Goal: Information Seeking & Learning: Find specific fact

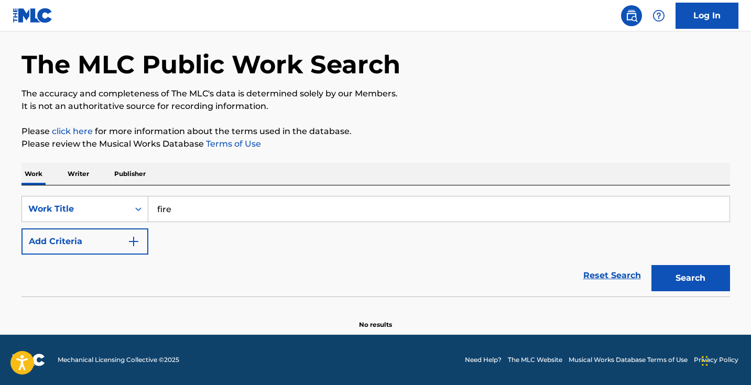
type input "fire"
click at [107, 246] on button "Add Criteria" at bounding box center [84, 241] width 127 height 26
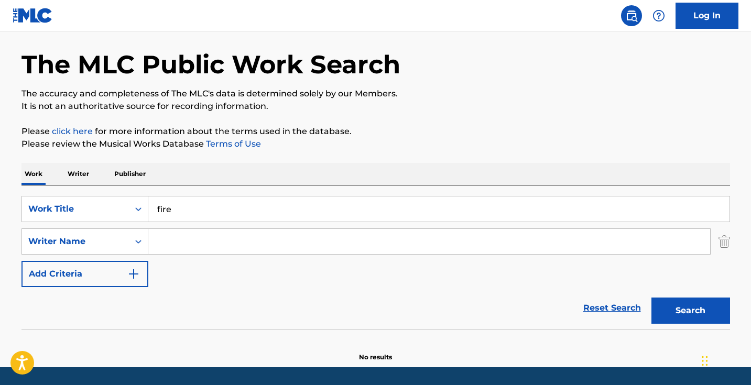
click at [232, 232] on input "Search Form" at bounding box center [429, 241] width 562 height 25
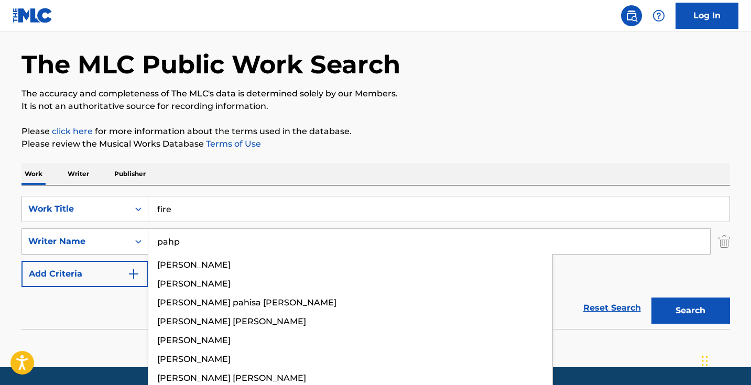
type input "pahp"
click at [690, 311] on button "Search" at bounding box center [690, 311] width 79 height 26
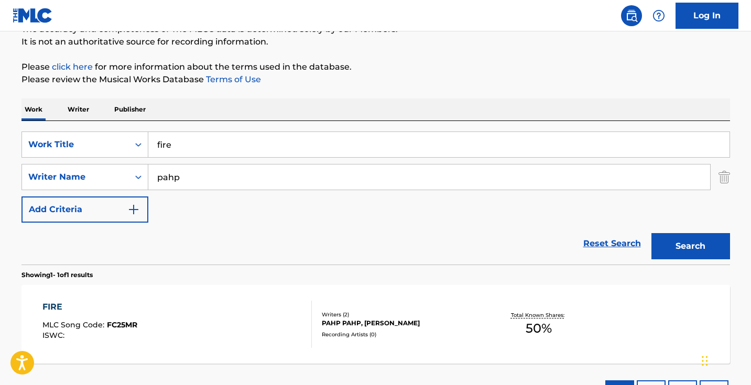
scroll to position [121, 0]
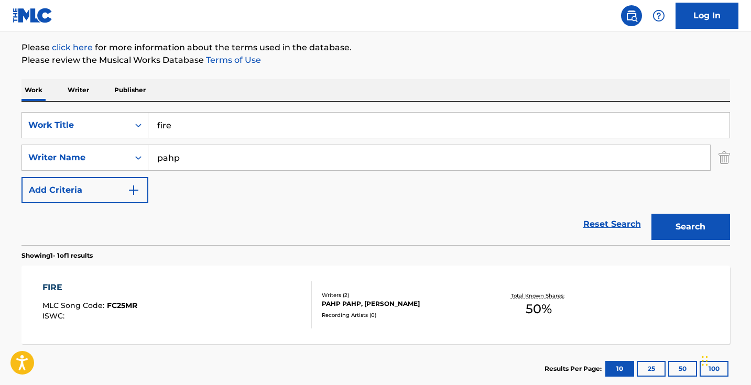
click at [234, 294] on div "FIRE MLC Song Code : FC25MR ISWC :" at bounding box center [176, 304] width 269 height 47
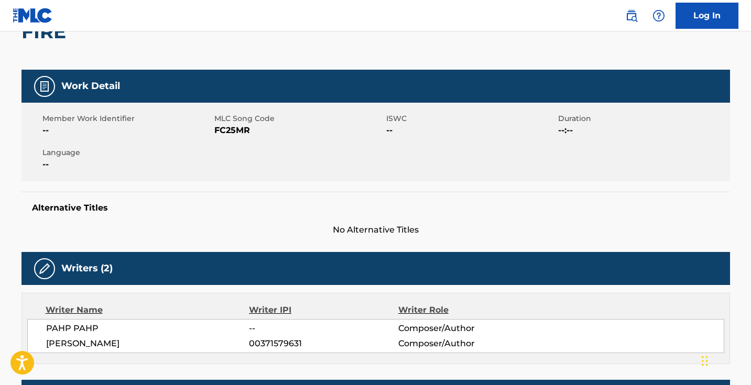
scroll to position [173, 0]
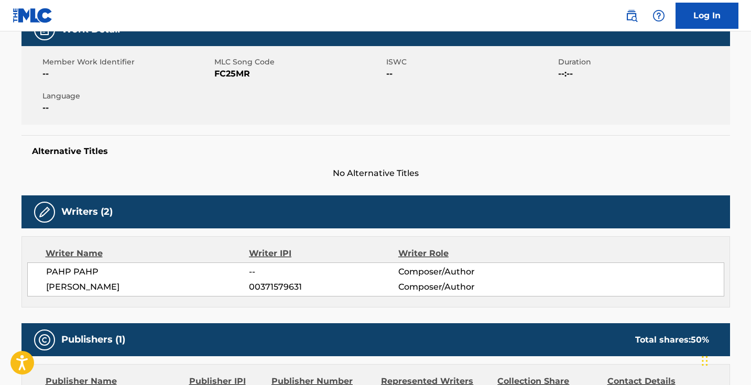
drag, startPoint x: 155, startPoint y: 286, endPoint x: 48, endPoint y: 286, distance: 106.9
click at [48, 286] on span "[PERSON_NAME]" at bounding box center [147, 287] width 203 height 13
copy span "[PERSON_NAME]"
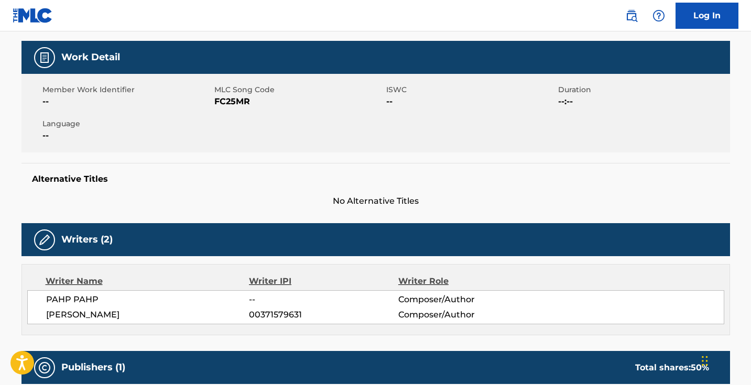
scroll to position [81, 0]
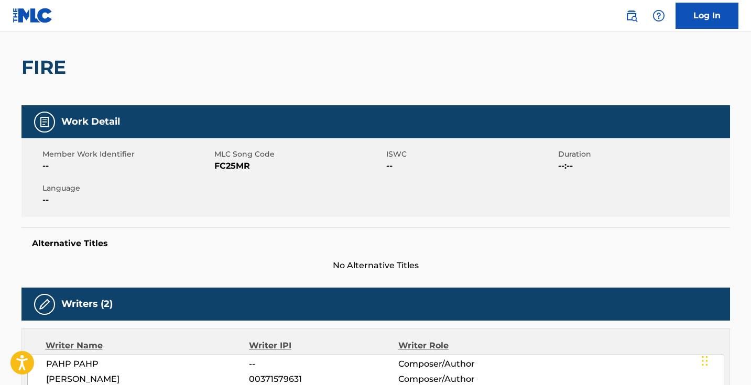
click at [235, 164] on span "FC25MR" at bounding box center [298, 166] width 169 height 13
copy span "FC25MR"
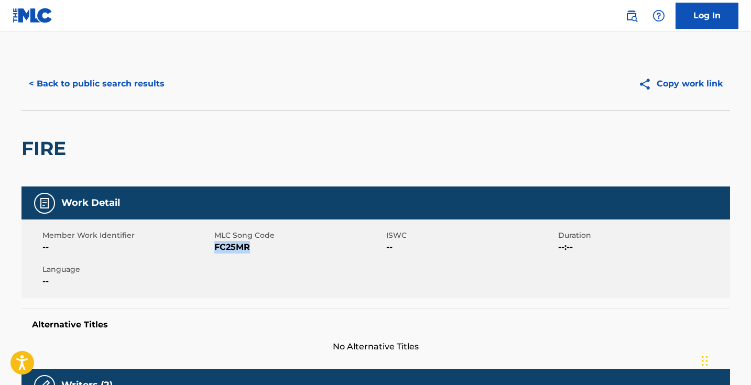
scroll to position [0, 0]
click at [119, 89] on button "< Back to public search results" at bounding box center [96, 84] width 150 height 26
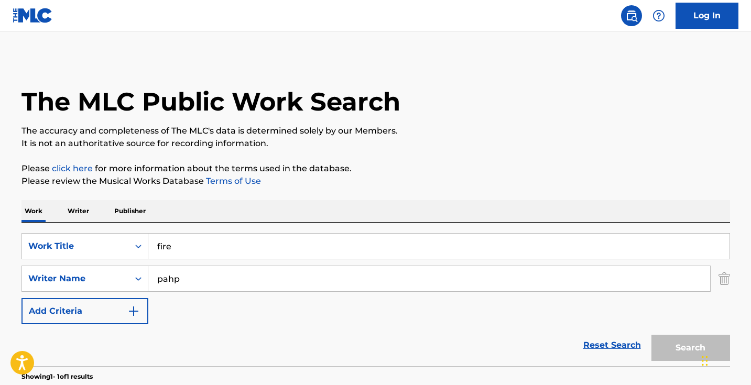
scroll to position [121, 0]
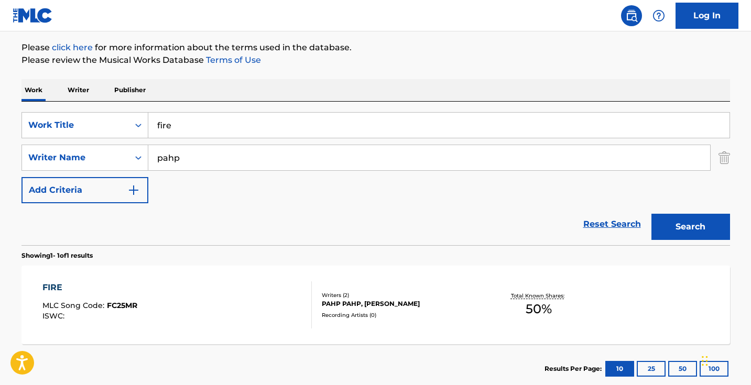
click at [229, 128] on input "fire" at bounding box center [438, 125] width 581 height 25
paste input "HOT"
click at [690, 227] on button "Search" at bounding box center [690, 227] width 79 height 26
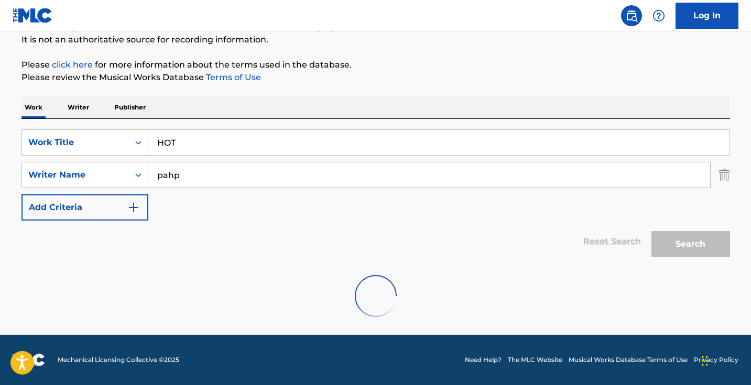
scroll to position [70, 0]
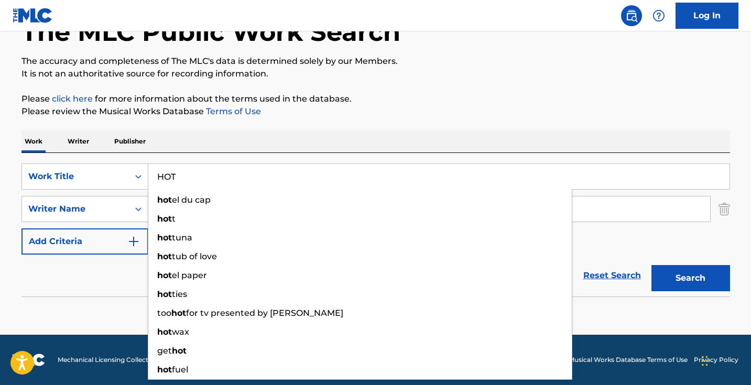
click at [398, 126] on div "The MLC Public Work Search The accuracy and completeness of The MLC's data is d…" at bounding box center [375, 159] width 733 height 342
click at [270, 170] on input "HOT" at bounding box center [438, 176] width 581 height 25
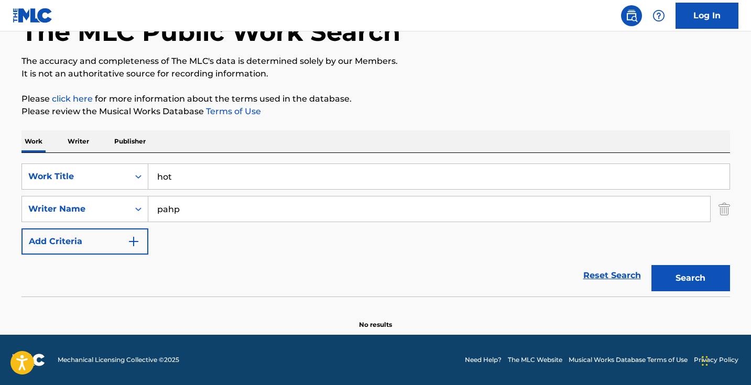
click at [690, 278] on button "Search" at bounding box center [690, 278] width 79 height 26
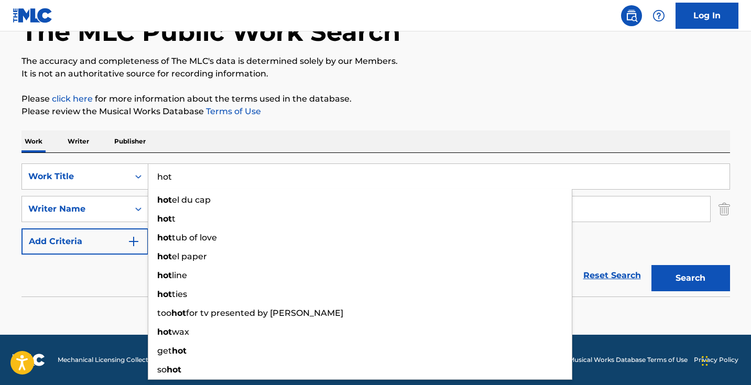
click at [219, 178] on input "hot" at bounding box center [438, 176] width 581 height 25
paste input "I Still Don't Feel Nun"
type input "I Still Don't Feel Nun"
click at [690, 278] on button "Search" at bounding box center [690, 278] width 79 height 26
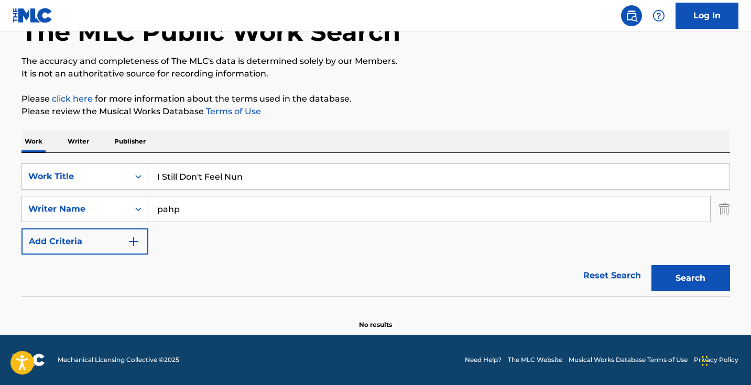
click at [240, 216] on input "pahp" at bounding box center [429, 208] width 562 height 25
click at [690, 278] on button "Search" at bounding box center [690, 278] width 79 height 26
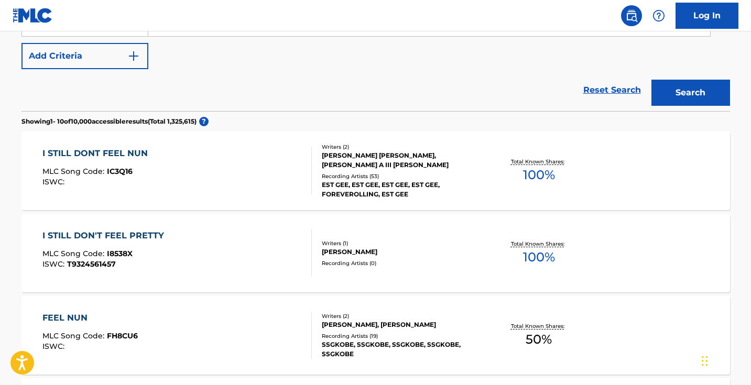
scroll to position [194, 0]
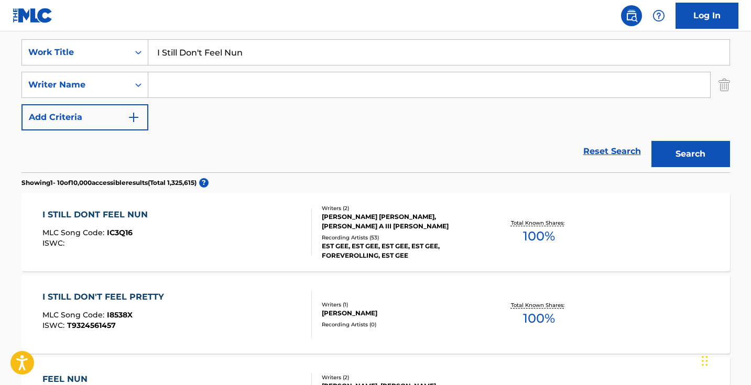
click at [304, 57] on input "I Still Don't Feel Nun" at bounding box center [438, 52] width 581 height 25
paste input "VONMODE"
click at [690, 154] on button "Search" at bounding box center [690, 154] width 79 height 26
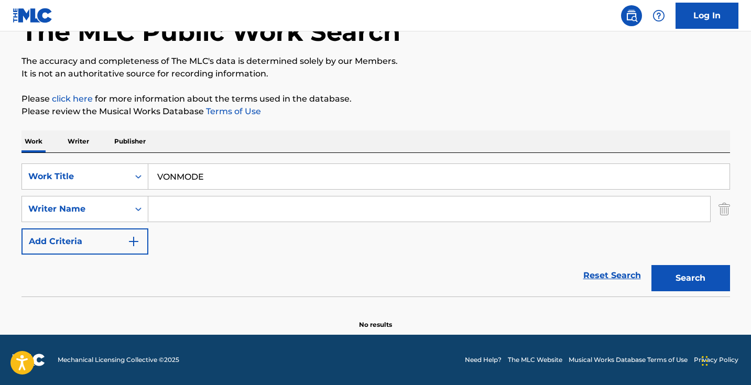
scroll to position [70, 0]
click at [175, 178] on input "VONMODE" at bounding box center [438, 176] width 581 height 25
click at [690, 278] on button "Search" at bounding box center [690, 278] width 79 height 26
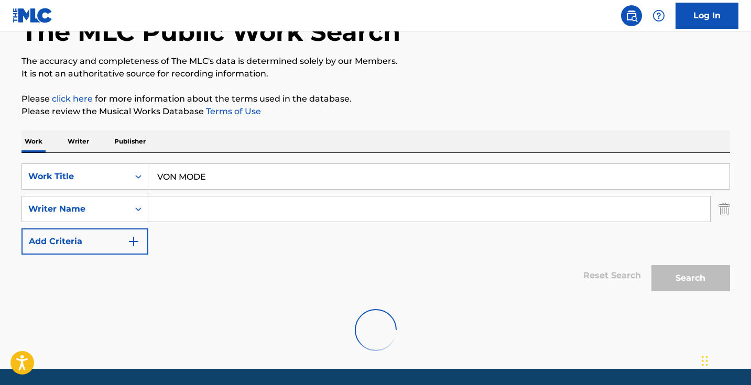
click at [325, 131] on div "Work Writer Publisher" at bounding box center [375, 141] width 708 height 22
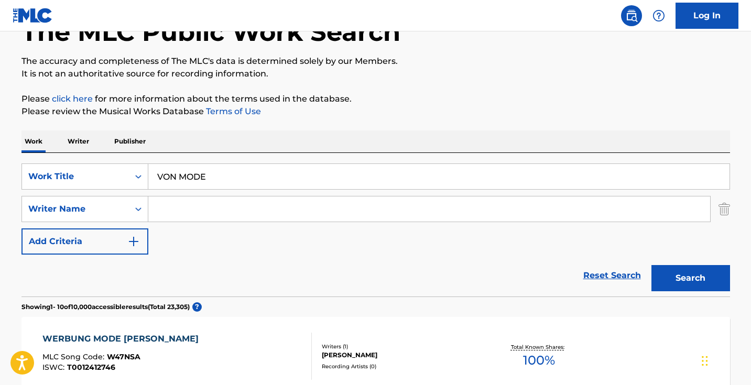
click at [249, 182] on input "VON MODE" at bounding box center [438, 176] width 581 height 25
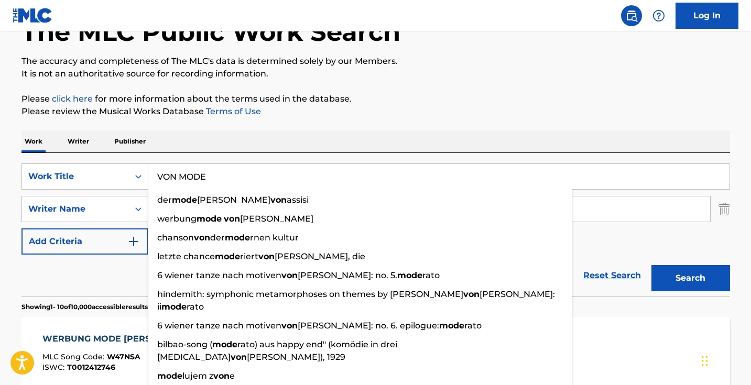
click at [249, 182] on input "VON MODE" at bounding box center [438, 176] width 581 height 25
paste input "Drop Sumn"
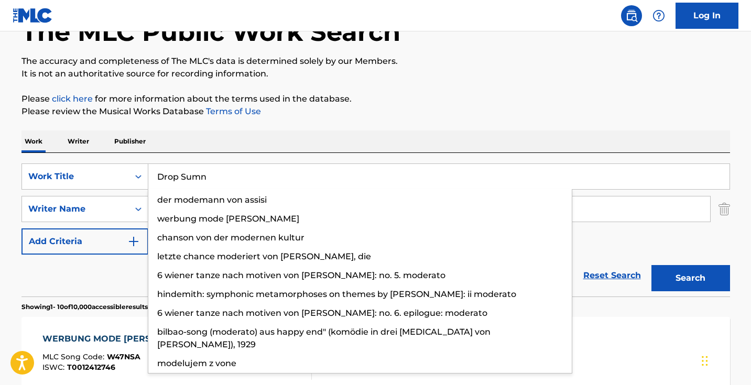
click at [690, 278] on button "Search" at bounding box center [690, 278] width 79 height 26
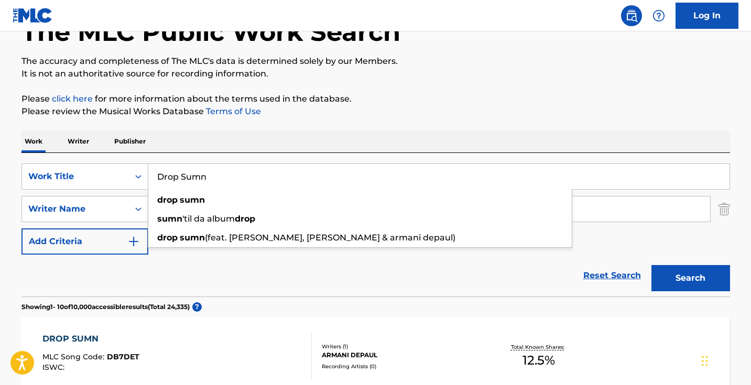
click at [269, 282] on div "Reset Search Search" at bounding box center [375, 276] width 708 height 42
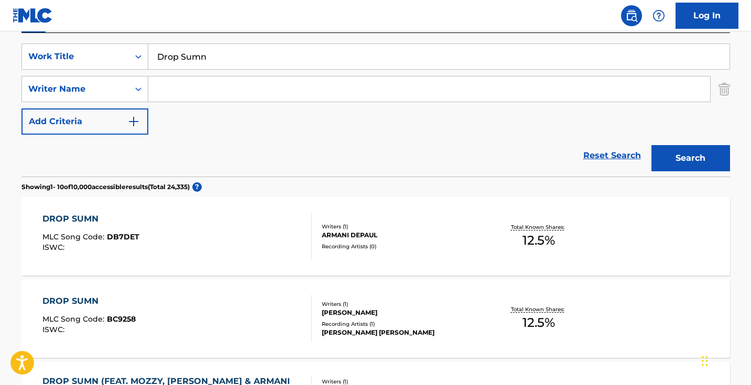
scroll to position [39, 0]
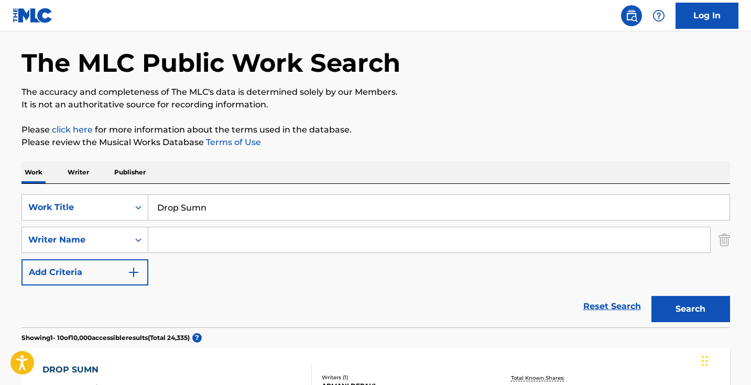
click at [270, 205] on input "Drop Sumn" at bounding box center [438, 207] width 581 height 25
paste input "[US_STATE] Knows My Name"
type input "[US_STATE] Knows My Name"
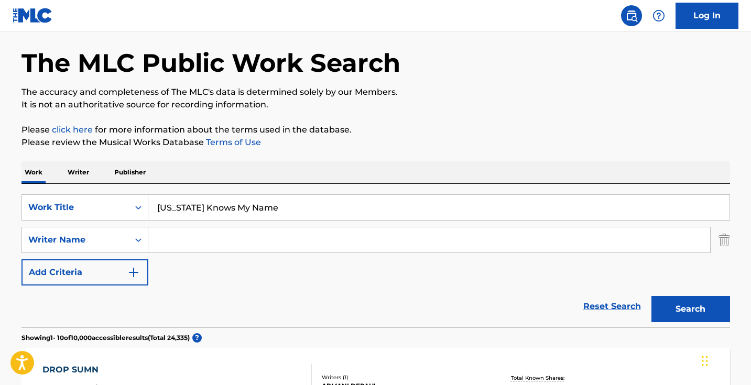
click at [690, 309] on button "Search" at bounding box center [690, 309] width 79 height 26
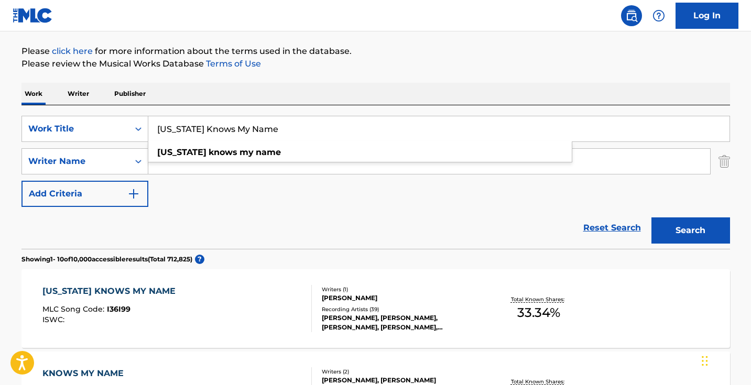
click at [301, 199] on div "SearchWithCriteria1ec8a2f0-ddb8-481a-88a2-8b7b2c3f7ed4 Work Title [US_STATE] Kn…" at bounding box center [375, 161] width 708 height 91
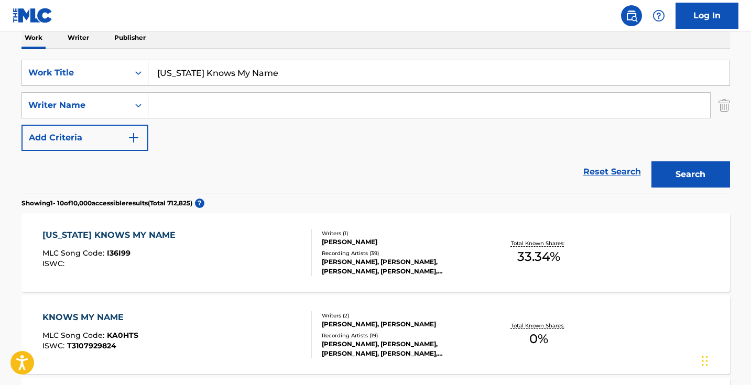
scroll to position [183, 0]
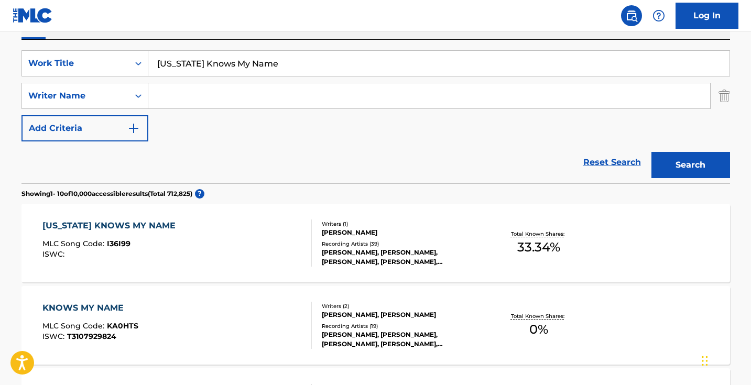
click at [256, 223] on div "[US_STATE] KNOWS MY NAME MLC Song Code : I36I99 ISWC :" at bounding box center [176, 242] width 269 height 47
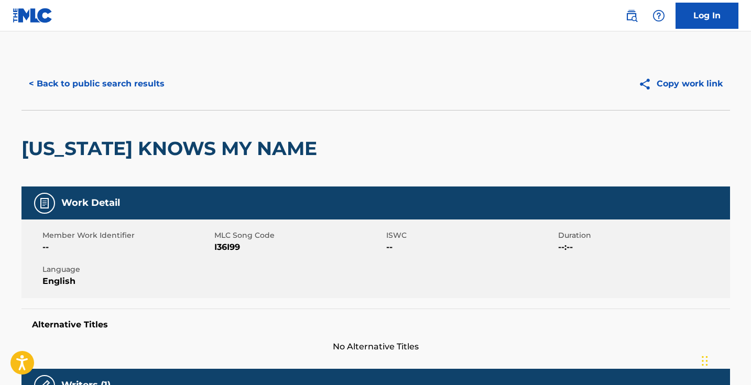
click at [227, 245] on span "I36I99" at bounding box center [298, 247] width 169 height 13
copy span "I36I99"
click at [120, 79] on button "< Back to public search results" at bounding box center [96, 84] width 150 height 26
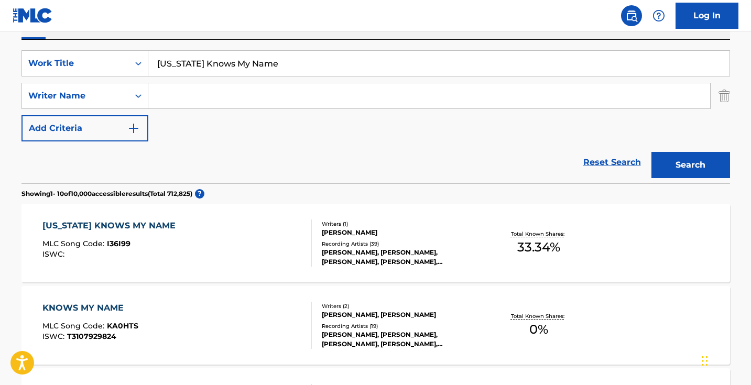
click at [281, 65] on input "[US_STATE] Knows My Name" at bounding box center [438, 63] width 581 height 25
paste input "Speedin'"
type input "Speedin'"
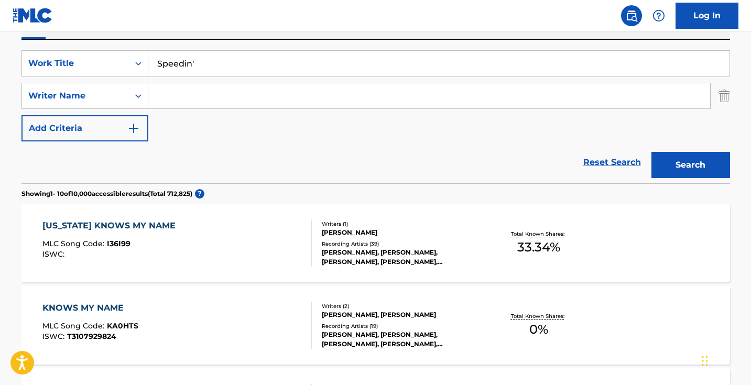
click at [690, 165] on button "Search" at bounding box center [690, 165] width 79 height 26
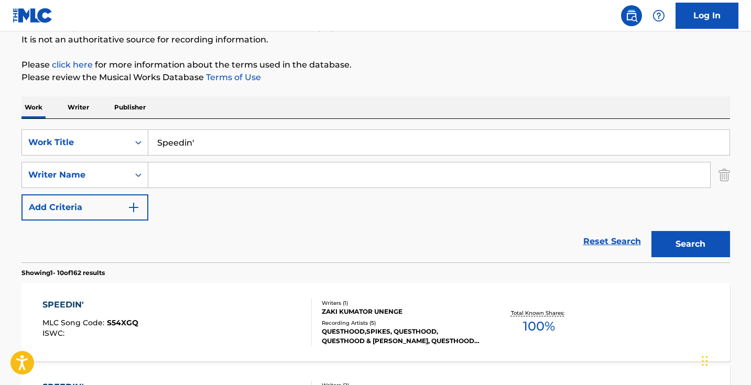
click at [302, 97] on div "Work Writer Publisher" at bounding box center [375, 107] width 708 height 22
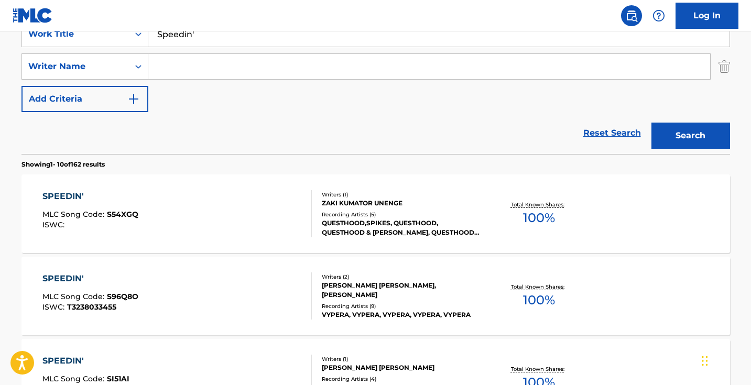
scroll to position [198, 0]
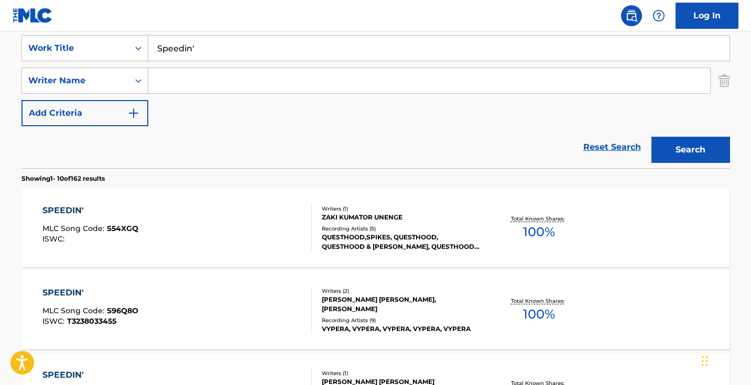
click at [259, 86] on input "Search Form" at bounding box center [429, 80] width 562 height 25
type input "pippen"
click at [690, 150] on button "Search" at bounding box center [690, 150] width 79 height 26
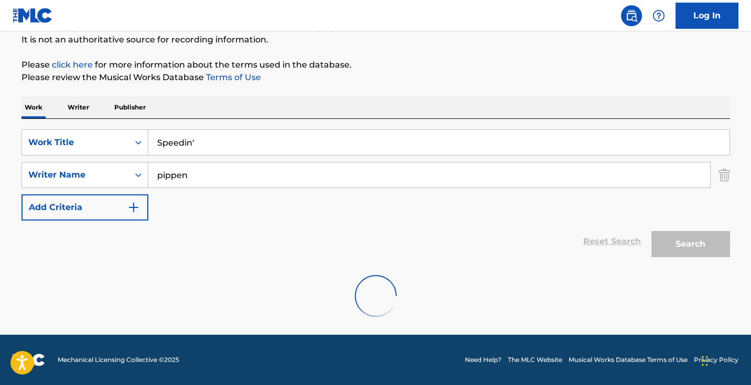
scroll to position [104, 0]
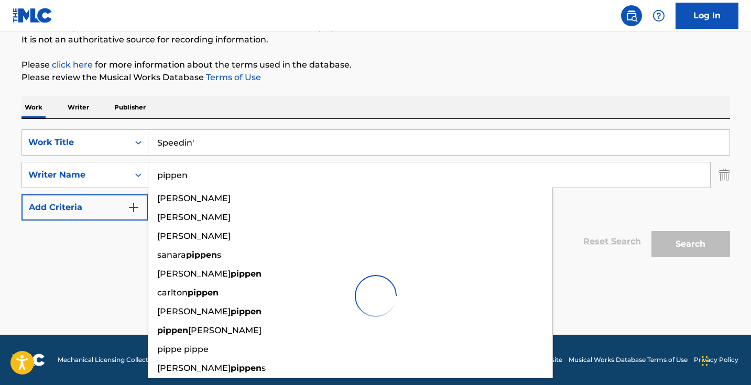
click at [110, 230] on div "Reset Search Search" at bounding box center [375, 242] width 708 height 42
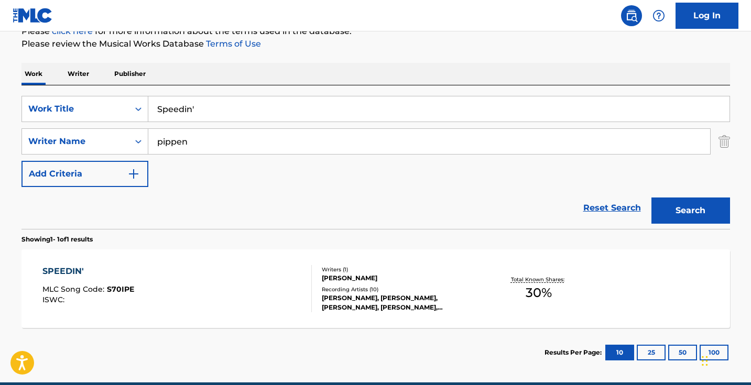
scroll to position [184, 0]
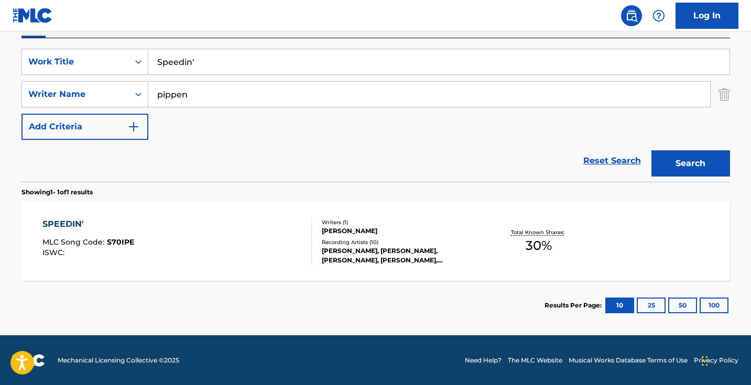
click at [255, 239] on div "SPEEDIN' MLC Song Code : S70IPE ISWC :" at bounding box center [176, 241] width 269 height 47
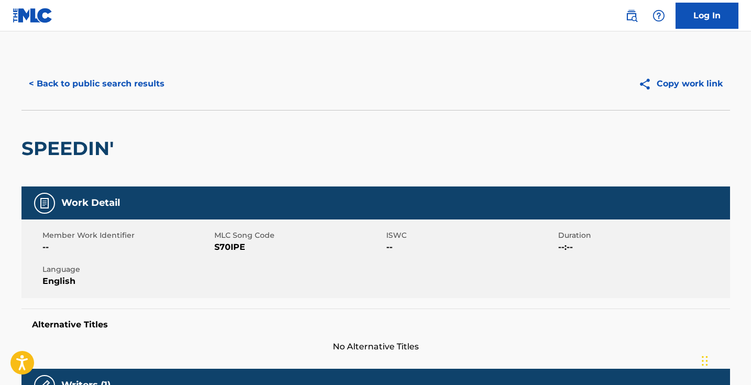
click at [222, 247] on span "S70IPE" at bounding box center [298, 247] width 169 height 13
copy span "S70IPE"
click at [130, 94] on button "< Back to public search results" at bounding box center [96, 84] width 150 height 26
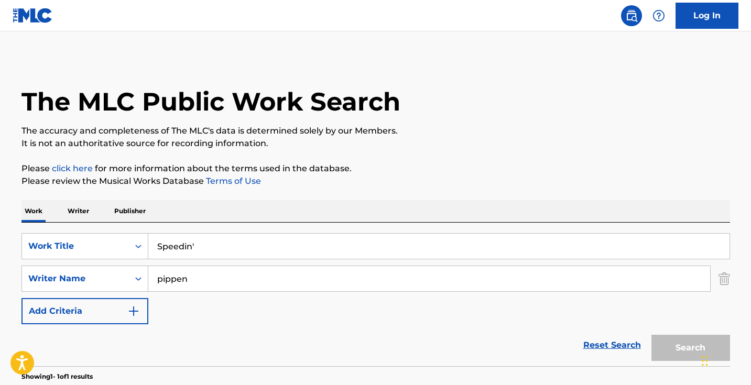
scroll to position [125, 0]
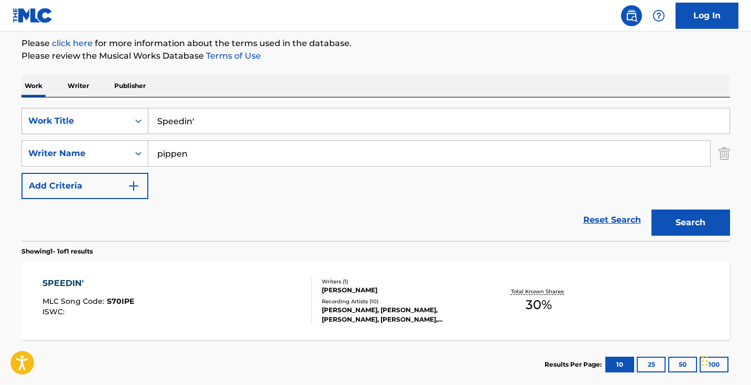
drag, startPoint x: 237, startPoint y: 151, endPoint x: 128, endPoint y: 133, distance: 110.4
click at [128, 133] on div "SearchWithCriteria1ec8a2f0-ddb8-481a-88a2-8b7b2c3f7ed4 Work Title Speedin' Sear…" at bounding box center [375, 153] width 708 height 91
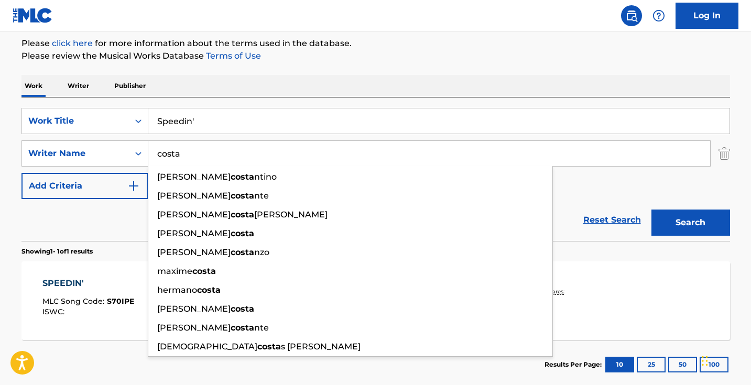
type input "costa"
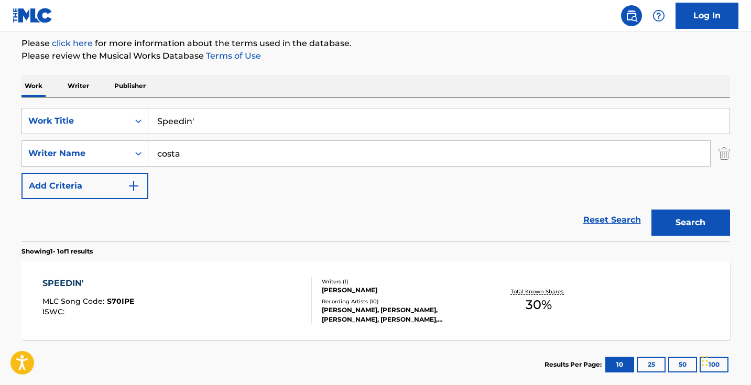
click at [225, 84] on div "Work Writer Publisher" at bounding box center [375, 86] width 708 height 22
click at [221, 124] on input "Speedin'" at bounding box center [438, 120] width 581 height 25
paste input "Blameless"
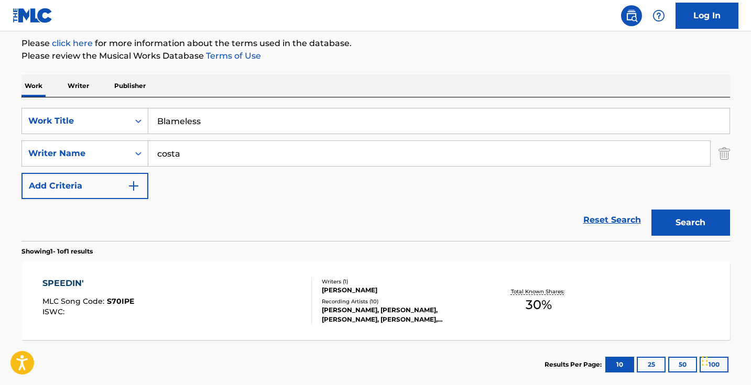
type input "Blameless"
click at [690, 223] on button "Search" at bounding box center [690, 223] width 79 height 26
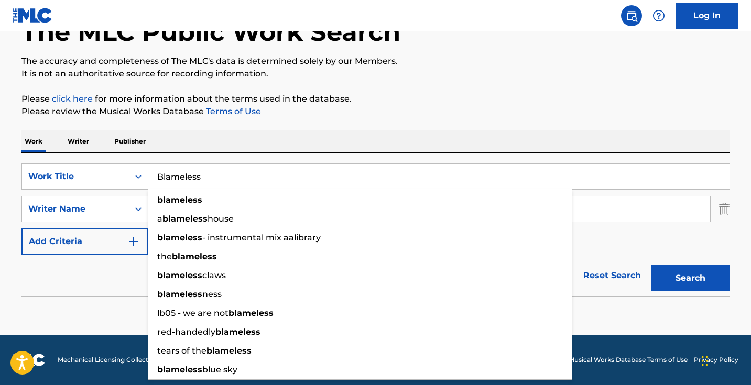
scroll to position [70, 0]
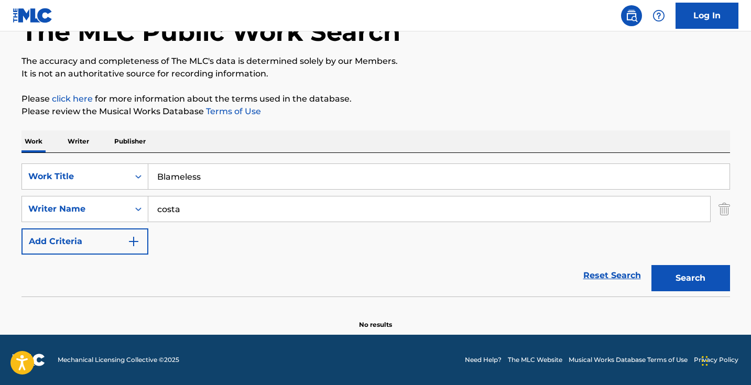
click at [279, 109] on p "Please review the Musical Works Database Terms of Use" at bounding box center [375, 111] width 708 height 13
click at [229, 216] on input "costa" at bounding box center [429, 208] width 562 height 25
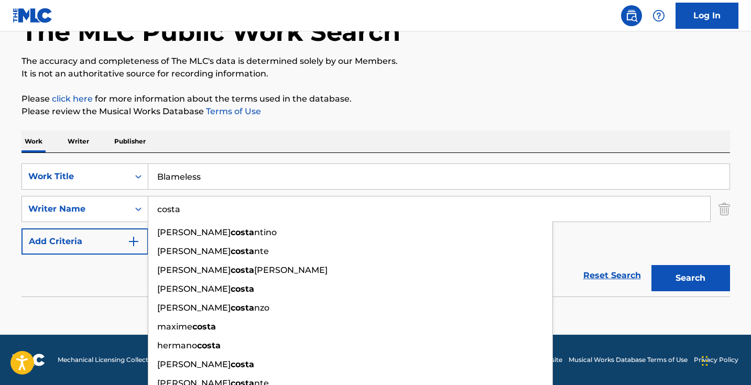
click at [229, 216] on input "costa" at bounding box center [429, 208] width 562 height 25
paste input ""Deivy [PERSON_NAME]""
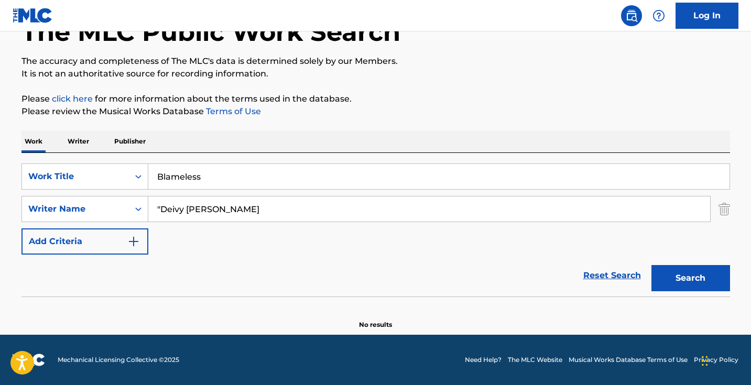
click at [161, 206] on input ""Deivy [PERSON_NAME]" at bounding box center [429, 208] width 562 height 25
click at [690, 278] on button "Search" at bounding box center [690, 278] width 79 height 26
click at [259, 215] on input "[PERSON_NAME]" at bounding box center [429, 208] width 562 height 25
click at [690, 278] on button "Search" at bounding box center [690, 278] width 79 height 26
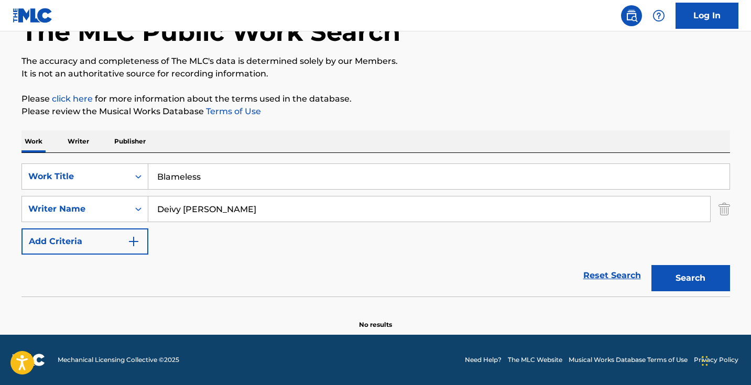
click at [200, 207] on input "Deivy [PERSON_NAME]" at bounding box center [429, 208] width 562 height 25
click at [690, 278] on button "Search" at bounding box center [690, 278] width 79 height 26
click at [169, 212] on input "[PERSON_NAME]" at bounding box center [429, 208] width 562 height 25
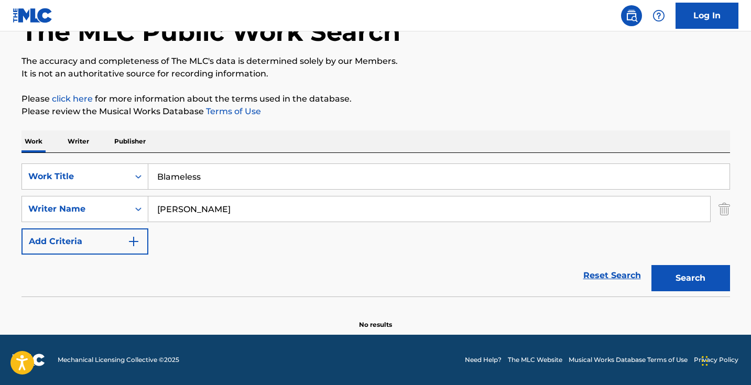
click at [690, 278] on button "Search" at bounding box center [690, 278] width 79 height 26
click at [177, 212] on input "[PERSON_NAME]" at bounding box center [429, 208] width 562 height 25
paste input ""Deivy [PERSON_NAME]""
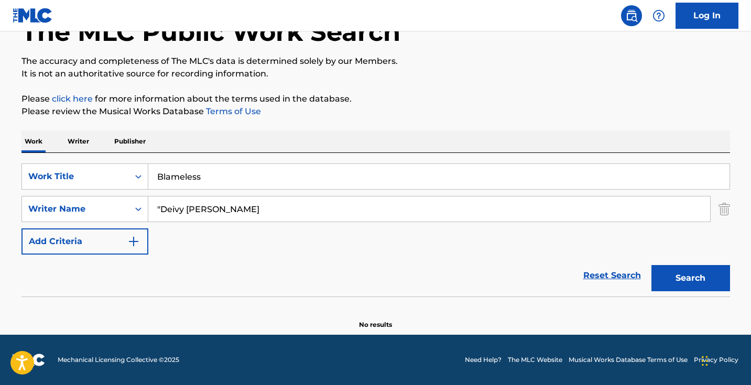
drag, startPoint x: 283, startPoint y: 204, endPoint x: 233, endPoint y: 205, distance: 50.3
click at [232, 205] on input ""Deivy [PERSON_NAME]" at bounding box center [429, 208] width 562 height 25
click at [233, 205] on input ""Deivy [PERSON_NAME]" at bounding box center [429, 208] width 562 height 25
click at [161, 210] on input ""Deivy [PERSON_NAME]" at bounding box center [429, 208] width 562 height 25
drag, startPoint x: 204, startPoint y: 208, endPoint x: 278, endPoint y: 210, distance: 73.3
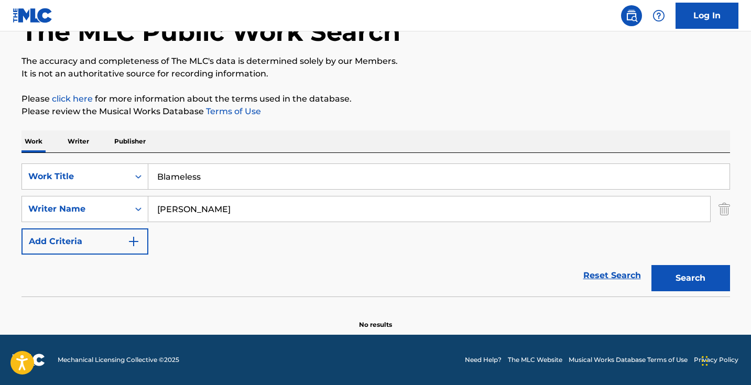
click at [278, 210] on input "[PERSON_NAME]" at bounding box center [429, 208] width 562 height 25
click at [690, 278] on button "Search" at bounding box center [690, 278] width 79 height 26
click at [183, 207] on input "[PERSON_NAME]" at bounding box center [429, 208] width 562 height 25
type input "[PERSON_NAME]"
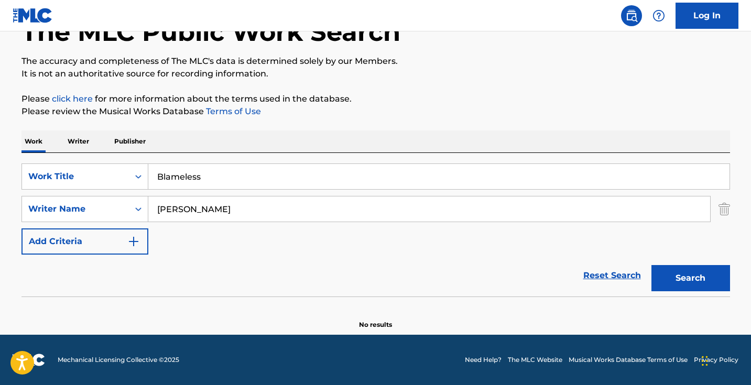
click at [690, 278] on button "Search" at bounding box center [690, 278] width 79 height 26
click at [183, 207] on input "[PERSON_NAME]" at bounding box center [429, 208] width 562 height 25
click at [84, 142] on p "Writer" at bounding box center [78, 141] width 28 height 22
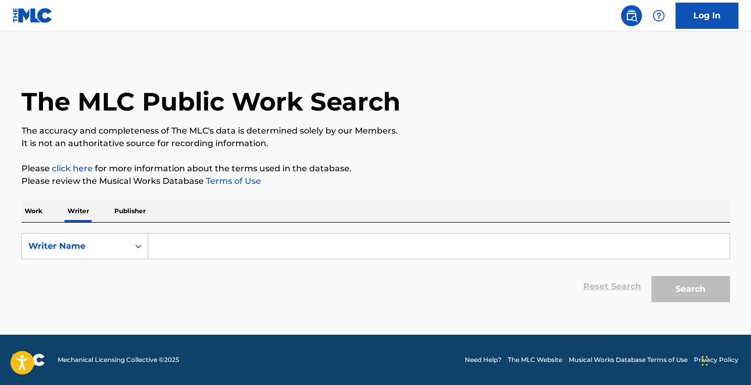
click at [185, 245] on input "Search Form" at bounding box center [438, 246] width 581 height 25
paste input ""Deivy [PERSON_NAME]""
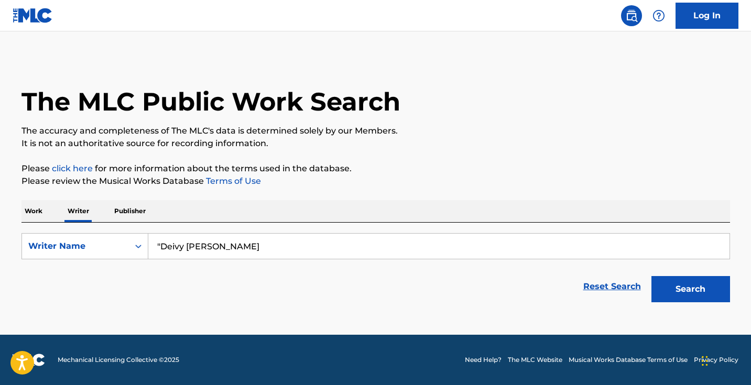
click at [160, 248] on input ""Deivy [PERSON_NAME]" at bounding box center [438, 246] width 581 height 25
type input "[PERSON_NAME]"
click at [690, 289] on button "Search" at bounding box center [690, 289] width 79 height 26
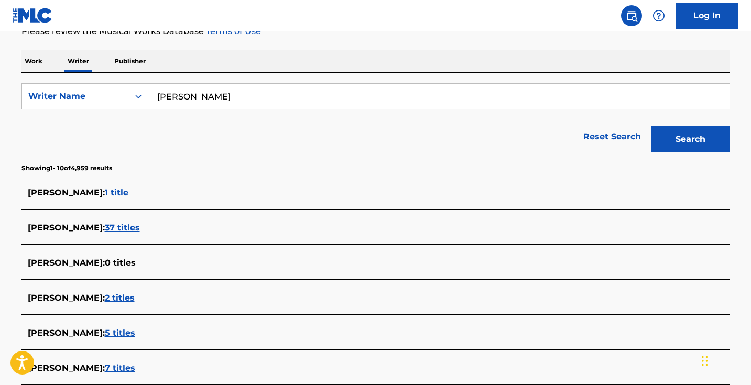
scroll to position [53, 0]
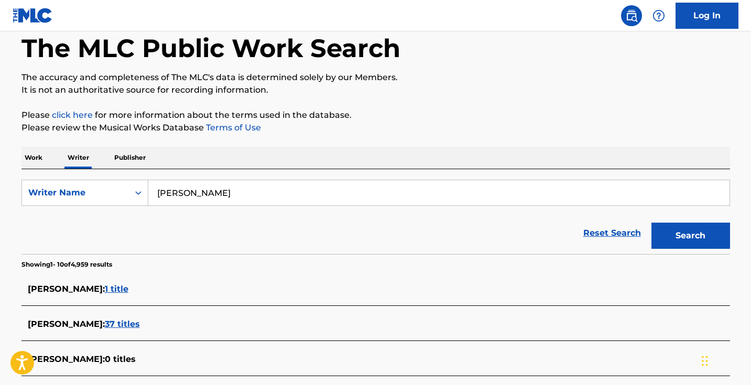
click at [48, 165] on div "Work Writer Publisher" at bounding box center [375, 158] width 708 height 22
click at [46, 163] on div "Work Writer Publisher" at bounding box center [375, 158] width 708 height 22
click at [35, 160] on p "Work" at bounding box center [33, 158] width 24 height 22
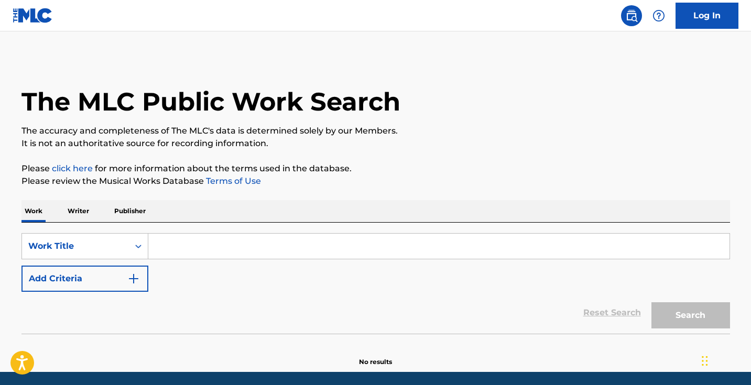
click at [192, 255] on input "Search Form" at bounding box center [438, 246] width 581 height 25
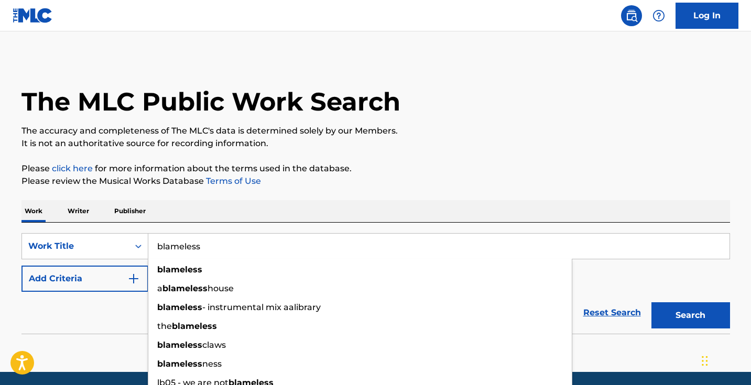
click at [690, 315] on button "Search" at bounding box center [690, 315] width 79 height 26
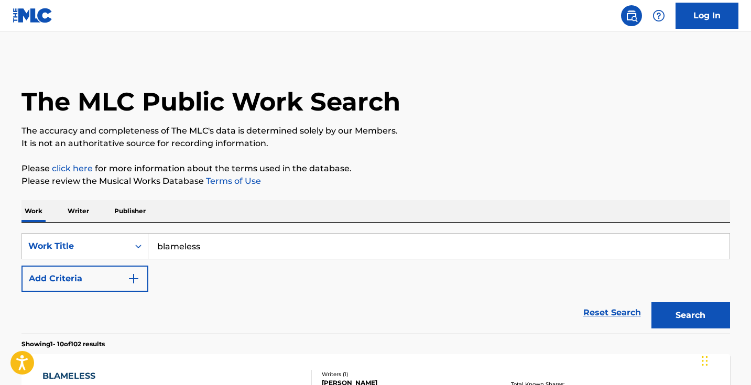
click at [264, 245] on input "blameless" at bounding box center [438, 246] width 581 height 25
paste input "Quiet Sunrise - Piano & Bird"
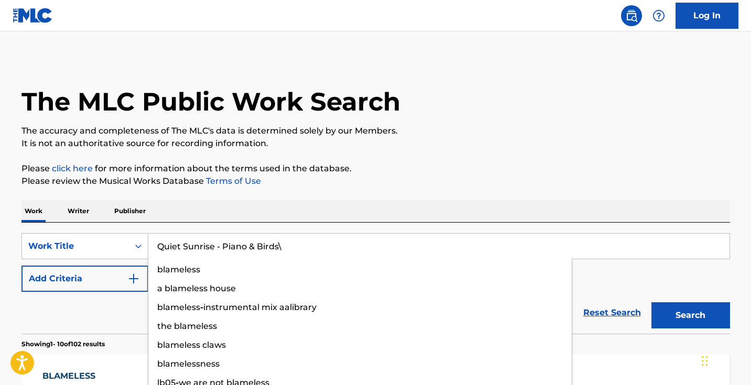
click at [690, 315] on button "Search" at bounding box center [690, 315] width 79 height 26
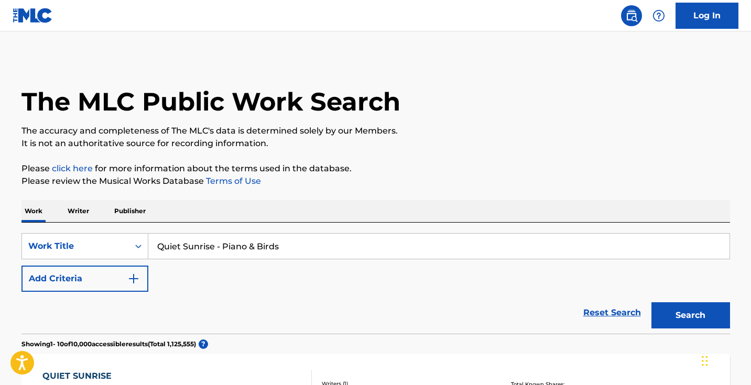
click at [690, 315] on button "Search" at bounding box center [690, 315] width 79 height 26
click at [237, 246] on input "Quiet Sunrise - Piano & Birds" at bounding box center [438, 246] width 581 height 25
paste input "Children Of Abba (Hijos De Abba)"
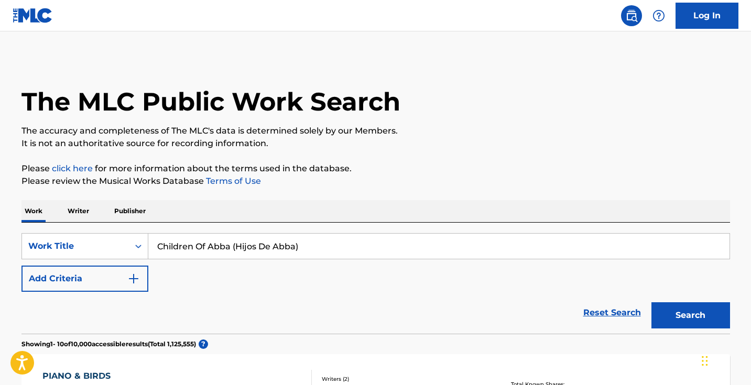
click at [690, 315] on button "Search" at bounding box center [690, 315] width 79 height 26
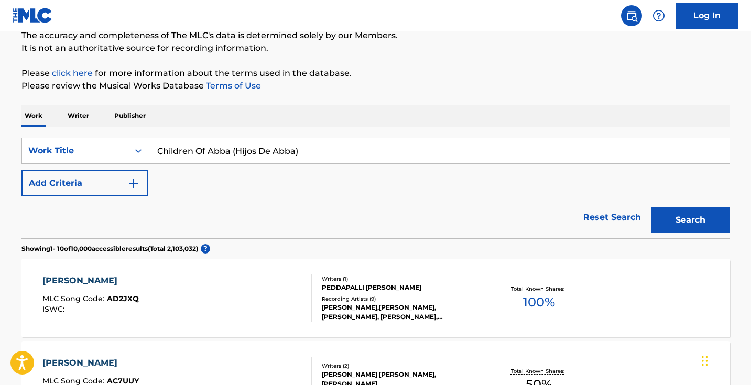
scroll to position [108, 0]
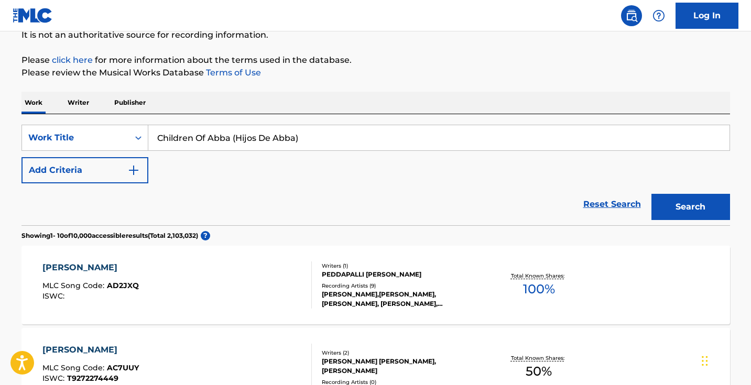
click at [292, 152] on div "SearchWithCriteria1ec8a2f0-ddb8-481a-88a2-8b7b2c3f7ed4 Work Title Children Of A…" at bounding box center [375, 154] width 708 height 59
click at [297, 145] on input "Children Of Abba (Hijos De Abba)" at bounding box center [438, 137] width 581 height 25
paste input "onsumado Es (It Is Finished"
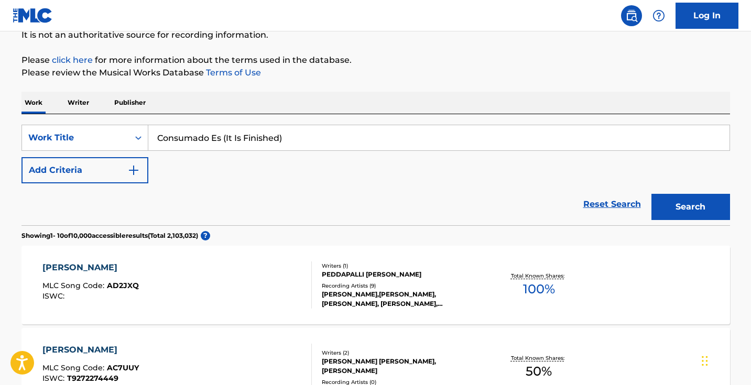
click at [690, 207] on button "Search" at bounding box center [690, 207] width 79 height 26
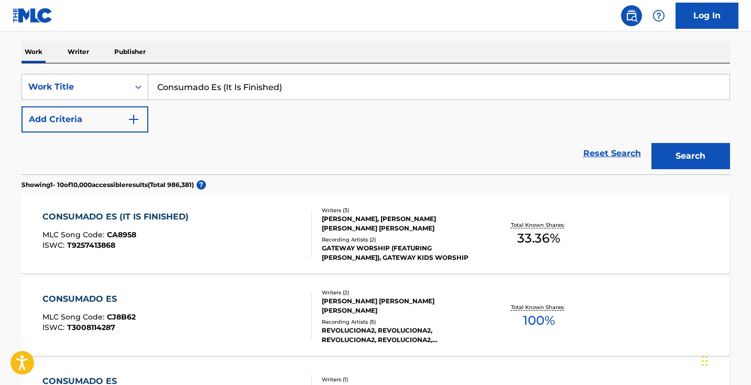
scroll to position [144, 0]
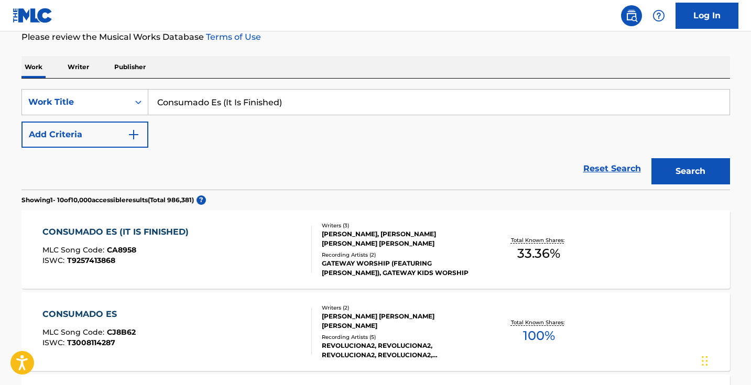
click at [292, 101] on input "Consumado Es (It Is Finished)" at bounding box center [438, 102] width 581 height 25
paste input "Eternal Love"
type input "Eternal Love"
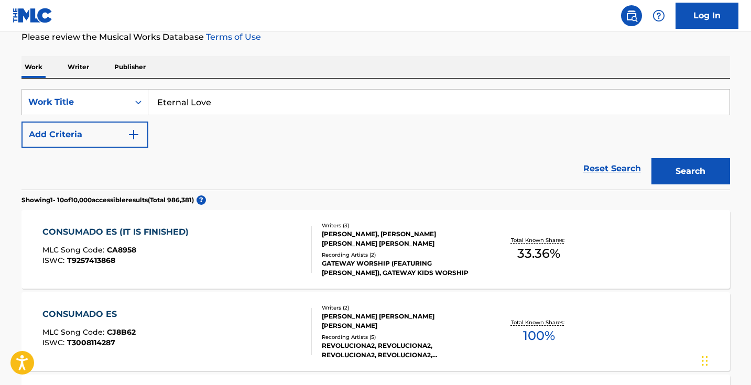
click at [690, 171] on button "Search" at bounding box center [690, 171] width 79 height 26
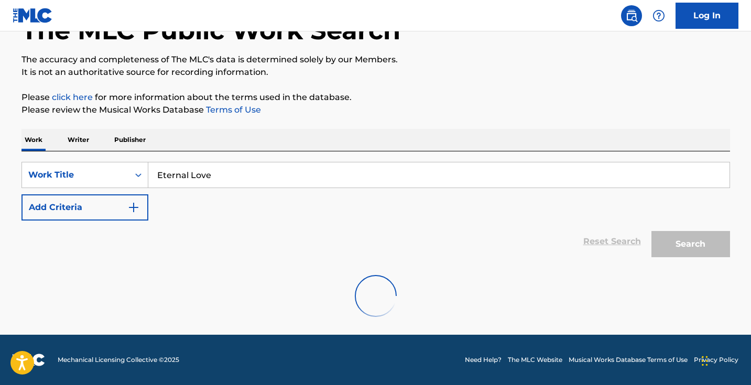
scroll to position [71, 0]
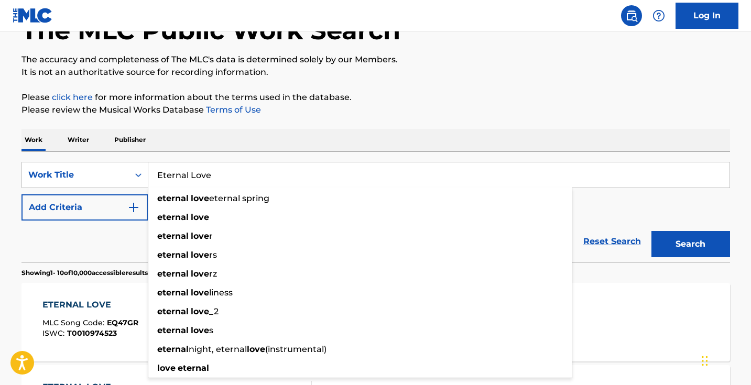
click at [122, 263] on section "Showing 1 - 10 of 10,000 accessible results (Total 681,807 ) ?" at bounding box center [375, 269] width 708 height 15
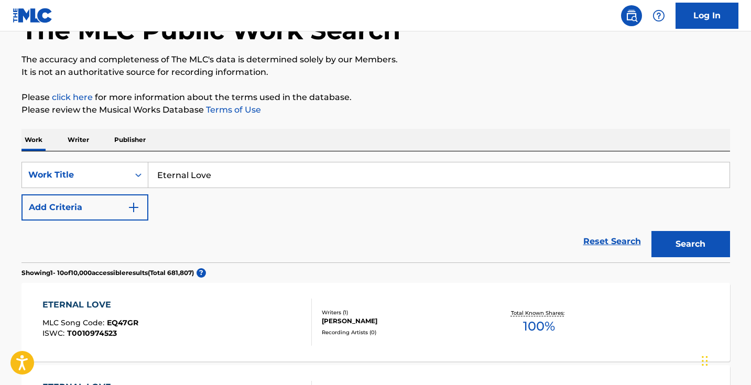
click at [127, 203] on img "Search Form" at bounding box center [133, 207] width 13 height 13
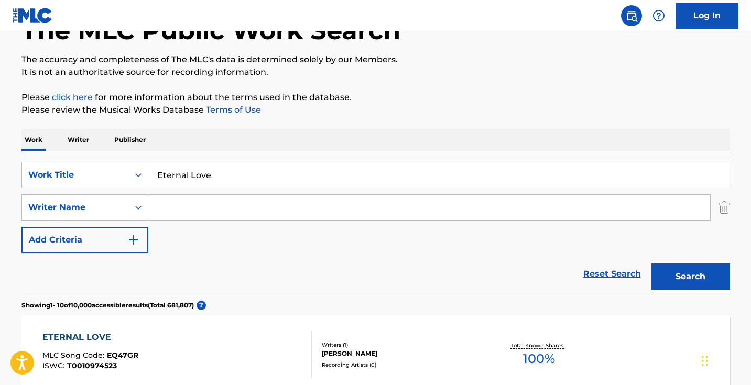
click at [179, 206] on input "Search Form" at bounding box center [429, 207] width 562 height 25
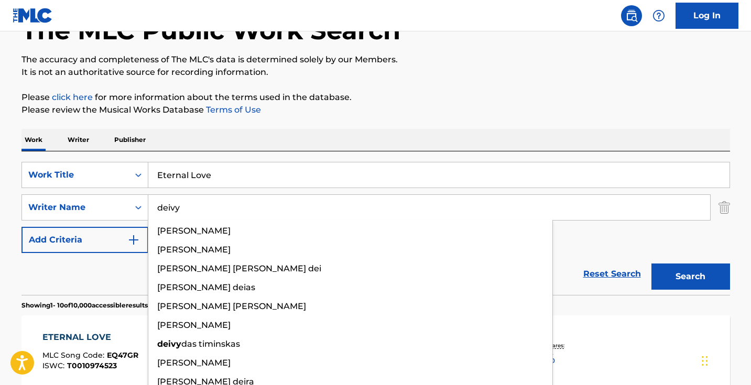
type input "deivy"
click at [690, 277] on button "Search" at bounding box center [690, 276] width 79 height 26
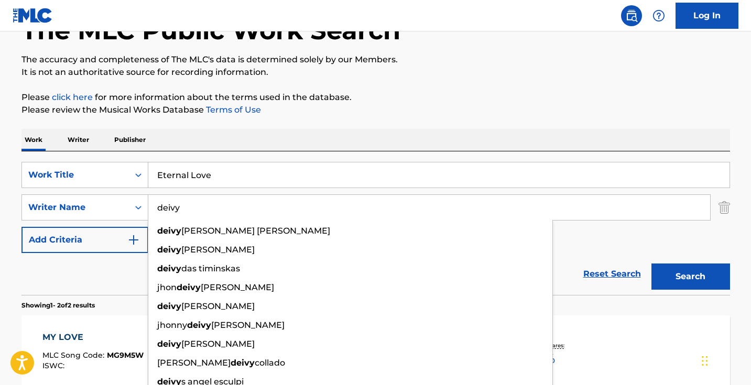
click at [572, 233] on div "SearchWithCriteria1ec8a2f0-ddb8-481a-88a2-8b7b2c3f7ed4 Work Title Eternal Love …" at bounding box center [375, 207] width 708 height 91
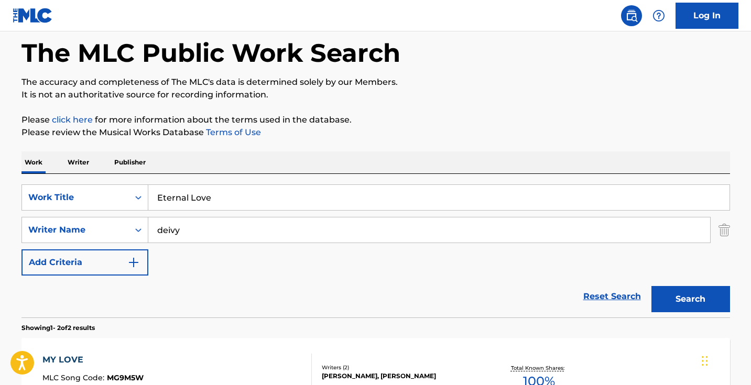
scroll to position [33, 0]
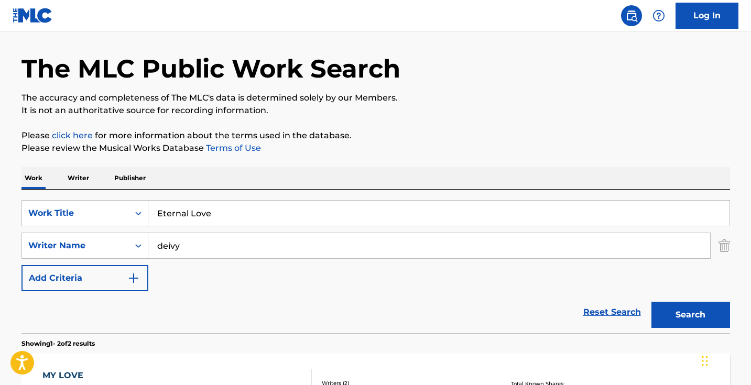
click at [76, 176] on p "Writer" at bounding box center [78, 178] width 28 height 22
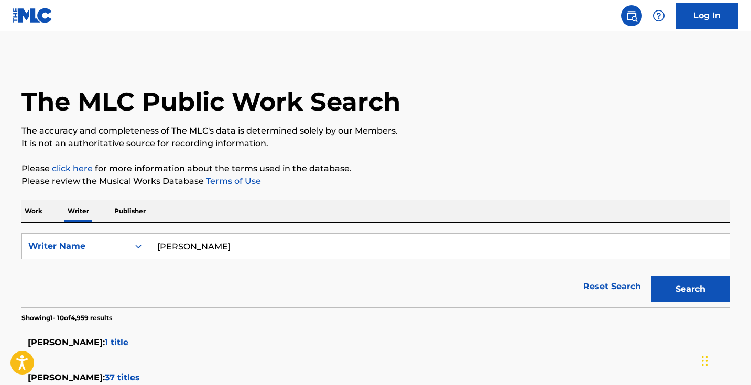
click at [278, 248] on input "[PERSON_NAME]" at bounding box center [438, 246] width 581 height 25
click at [690, 289] on button "Search" at bounding box center [690, 289] width 79 height 26
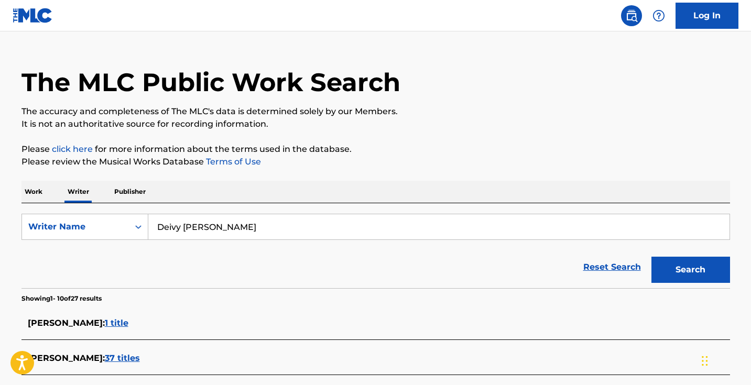
scroll to position [32, 0]
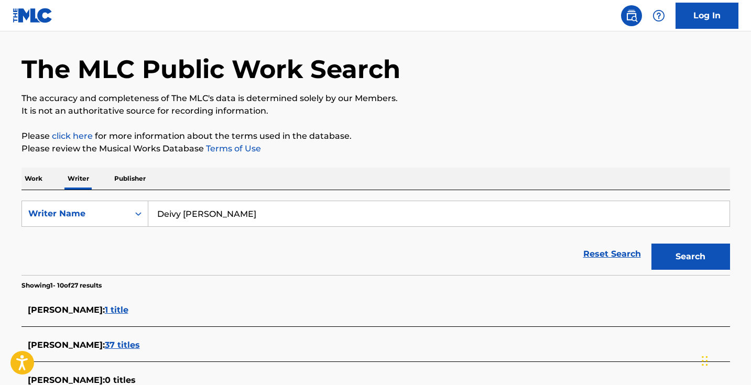
click at [191, 208] on input "Deivy [PERSON_NAME]" at bounding box center [438, 213] width 581 height 25
click at [690, 257] on button "Search" at bounding box center [690, 257] width 79 height 26
click at [169, 214] on input "[PERSON_NAME]" at bounding box center [438, 213] width 581 height 25
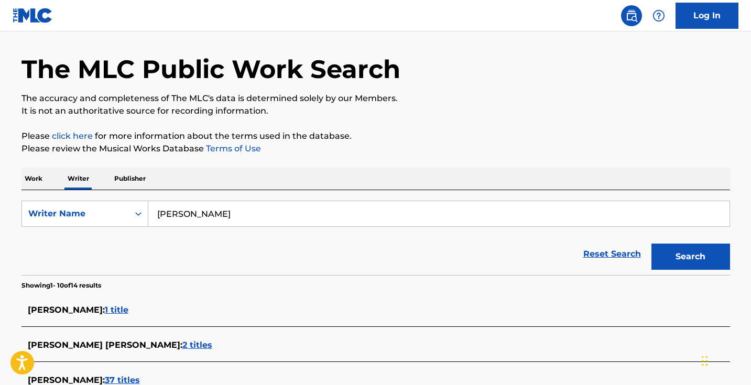
click at [690, 257] on button "Search" at bounding box center [690, 257] width 79 height 26
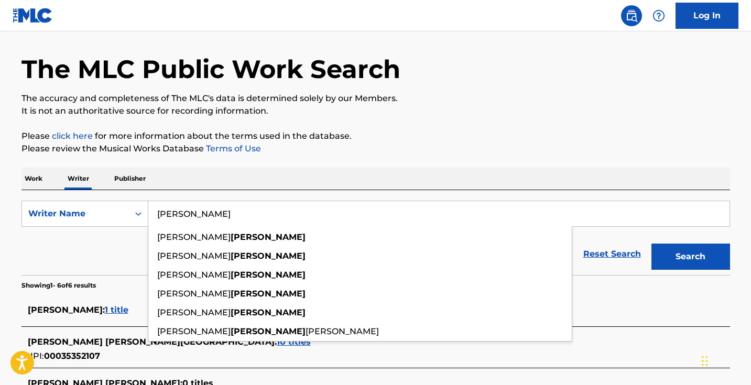
click at [119, 250] on div "Reset Search Search" at bounding box center [375, 254] width 708 height 42
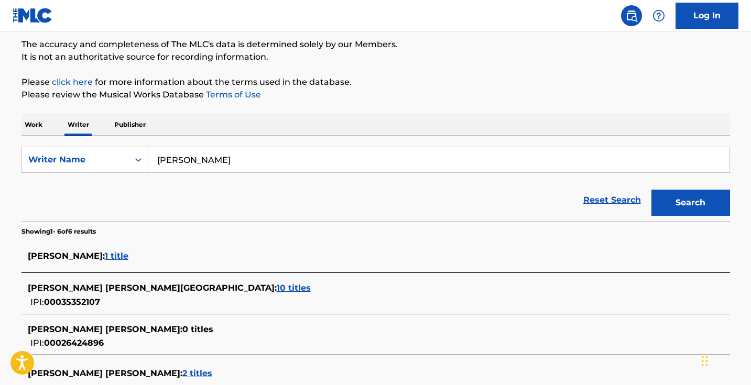
scroll to position [184, 0]
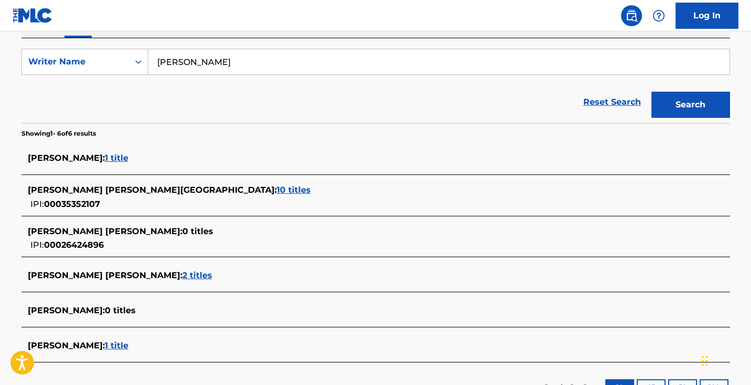
click at [234, 52] on input "[PERSON_NAME]" at bounding box center [438, 61] width 581 height 25
click at [234, 63] on input "[PERSON_NAME]" at bounding box center [438, 61] width 581 height 25
paste input ""Deivy [PERSON_NAME]""
click at [159, 60] on input ""Deivy [PERSON_NAME]" at bounding box center [438, 61] width 581 height 25
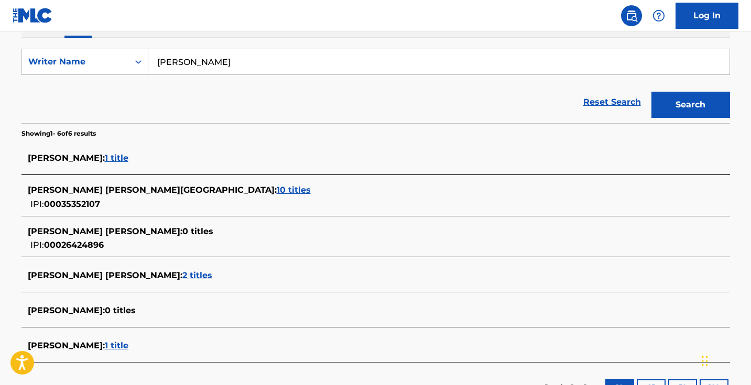
click at [224, 82] on div "Reset Search Search" at bounding box center [375, 102] width 708 height 42
click at [223, 68] on input "[PERSON_NAME]" at bounding box center [438, 61] width 581 height 25
click at [223, 65] on input "[PERSON_NAME]" at bounding box center [438, 61] width 581 height 25
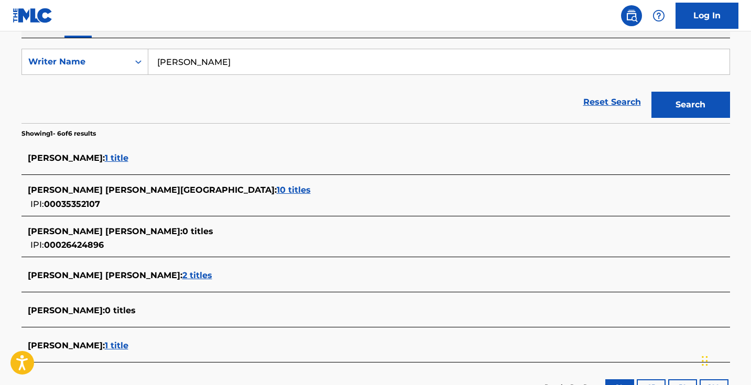
click at [690, 105] on button "Search" at bounding box center [690, 105] width 79 height 26
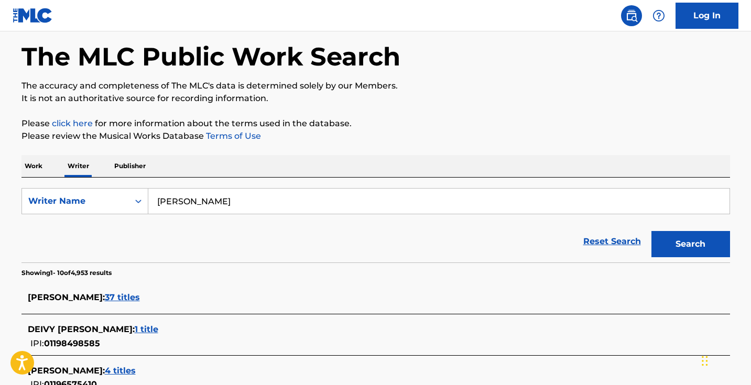
click at [194, 204] on input "[PERSON_NAME]" at bounding box center [438, 201] width 581 height 25
click at [690, 244] on button "Search" at bounding box center [690, 244] width 79 height 26
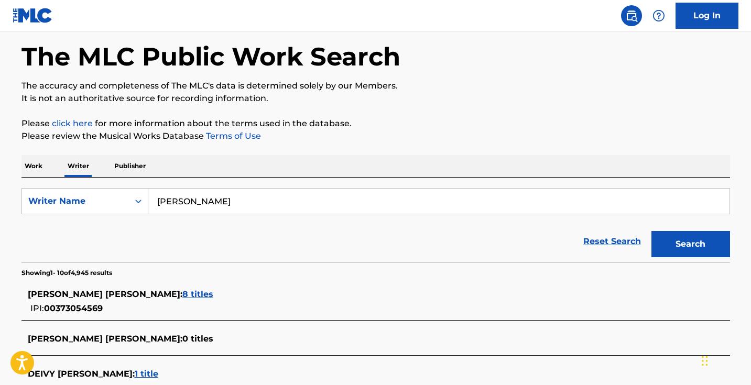
click at [196, 199] on input "[PERSON_NAME]" at bounding box center [438, 201] width 581 height 25
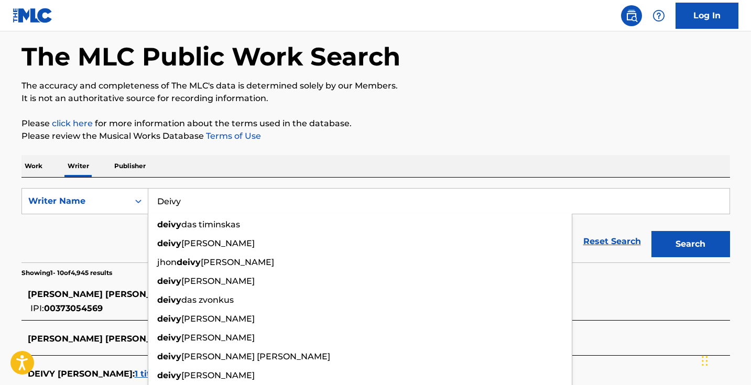
click at [690, 244] on button "Search" at bounding box center [690, 244] width 79 height 26
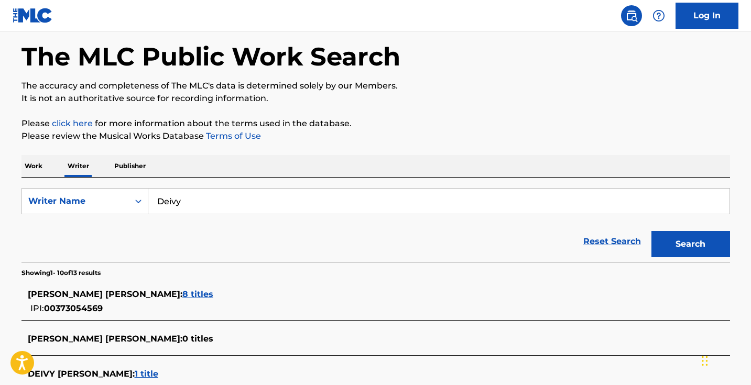
scroll to position [147, 0]
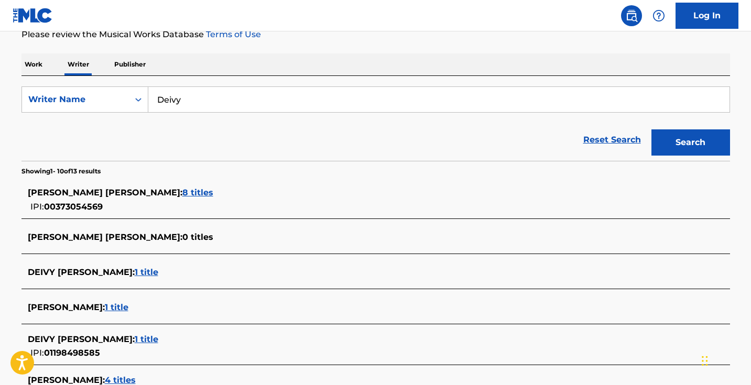
click at [254, 107] on input "Deivy" at bounding box center [438, 99] width 581 height 25
paste input "[PERSON_NAME]"
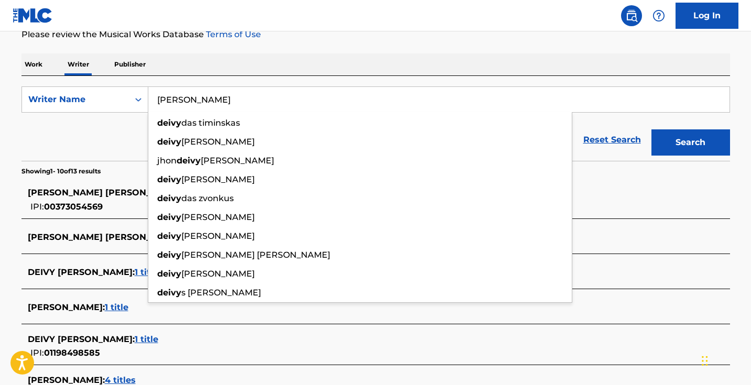
click at [690, 142] on button "Search" at bounding box center [690, 142] width 79 height 26
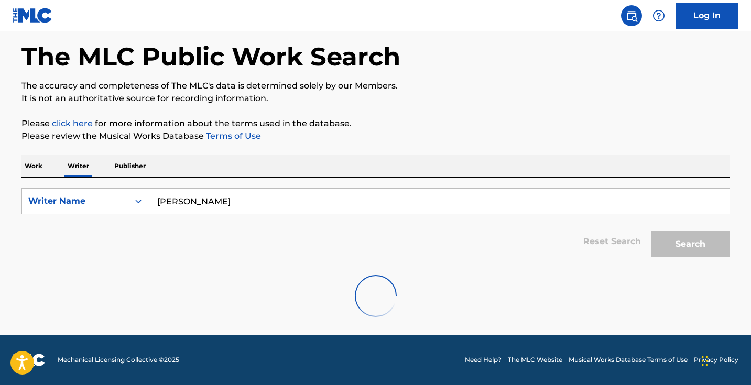
scroll to position [45, 0]
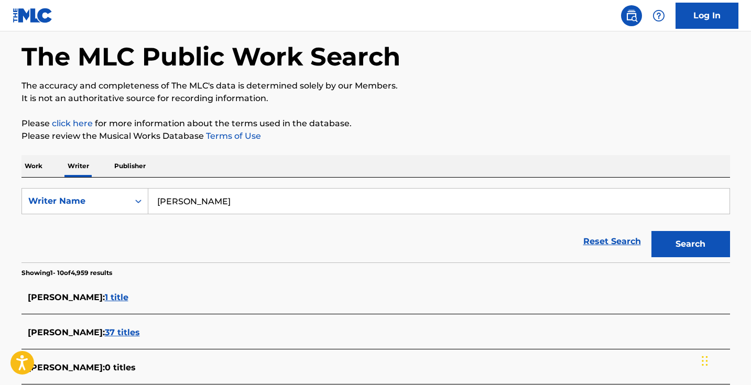
click at [254, 201] on input "[PERSON_NAME]" at bounding box center [438, 201] width 581 height 25
click at [167, 205] on input "[PERSON_NAME]" at bounding box center [438, 201] width 581 height 25
click at [690, 244] on button "Search" at bounding box center [690, 244] width 79 height 26
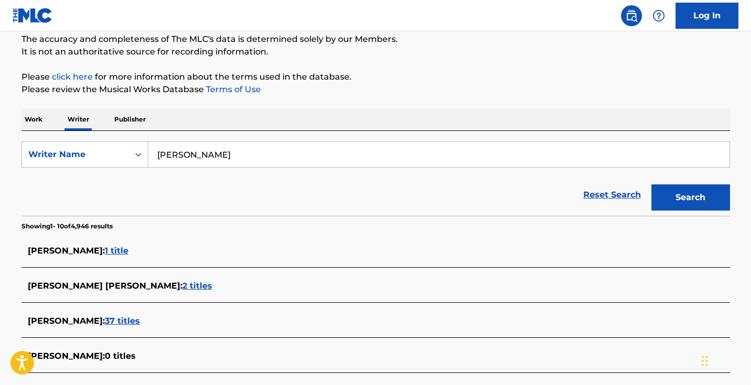
scroll to position [93, 0]
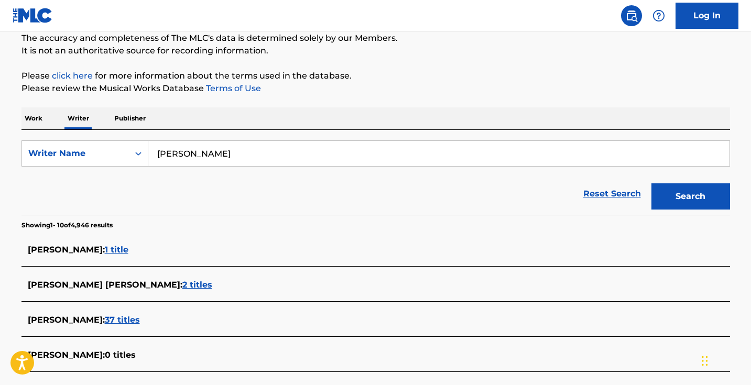
click at [228, 157] on input "[PERSON_NAME]" at bounding box center [438, 153] width 581 height 25
click at [690, 196] on button "Search" at bounding box center [690, 196] width 79 height 26
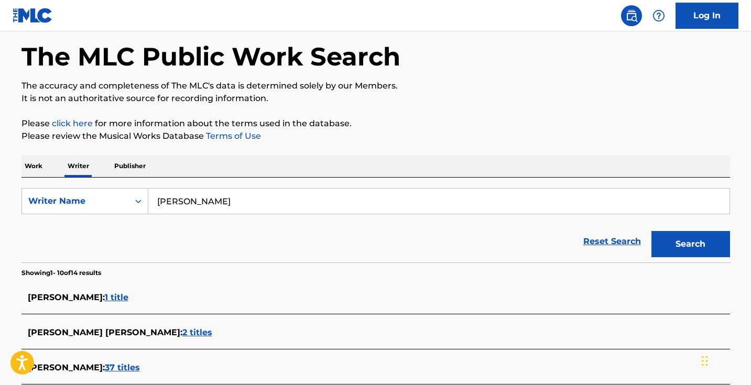
click at [201, 202] on input "[PERSON_NAME]" at bounding box center [438, 201] width 581 height 25
click at [690, 244] on button "Search" at bounding box center [690, 244] width 79 height 26
click at [194, 196] on input "[PERSON_NAME]" at bounding box center [438, 201] width 581 height 25
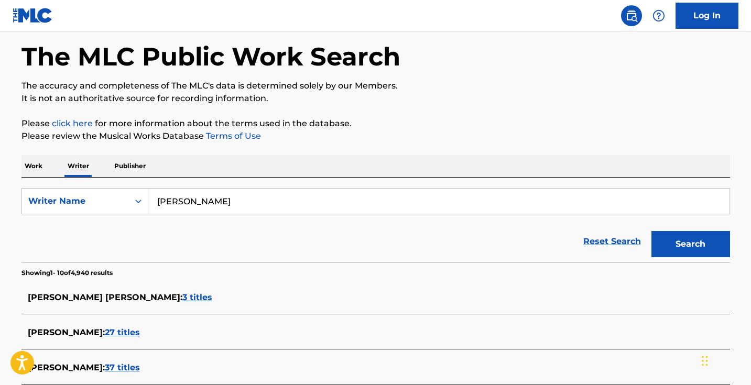
click at [194, 196] on input "[PERSON_NAME]" at bounding box center [438, 201] width 581 height 25
paste input "Deivy [PERSON_NAME] C"
click at [193, 203] on input "[PERSON_NAME]" at bounding box center [438, 201] width 581 height 25
click at [172, 201] on input "[PERSON_NAME] Costa" at bounding box center [438, 201] width 581 height 25
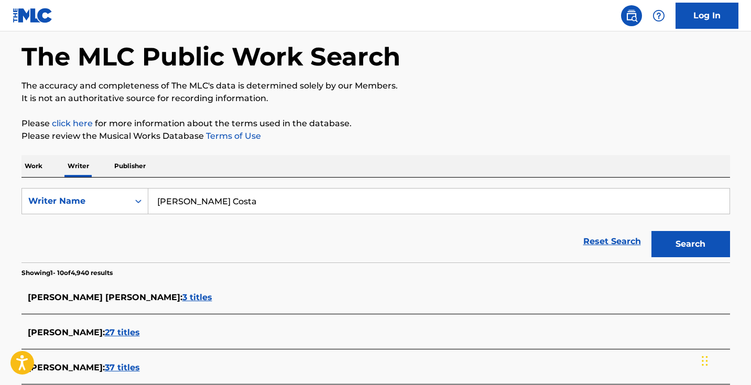
click at [172, 201] on input "[PERSON_NAME] Costa" at bounding box center [438, 201] width 581 height 25
click at [690, 244] on button "Search" at bounding box center [690, 244] width 79 height 26
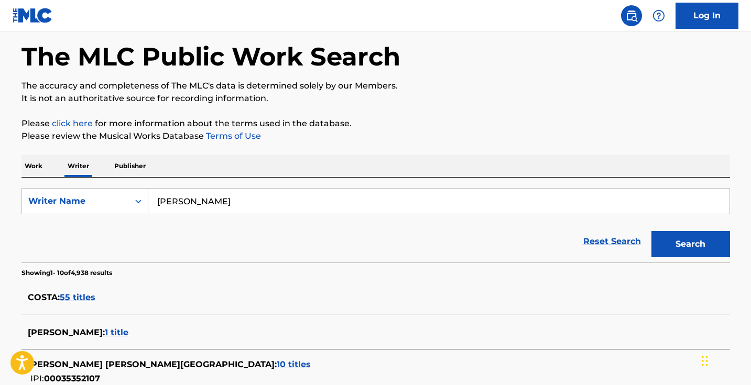
click at [207, 203] on input "[PERSON_NAME]" at bounding box center [438, 201] width 581 height 25
click at [690, 244] on button "Search" at bounding box center [690, 244] width 79 height 26
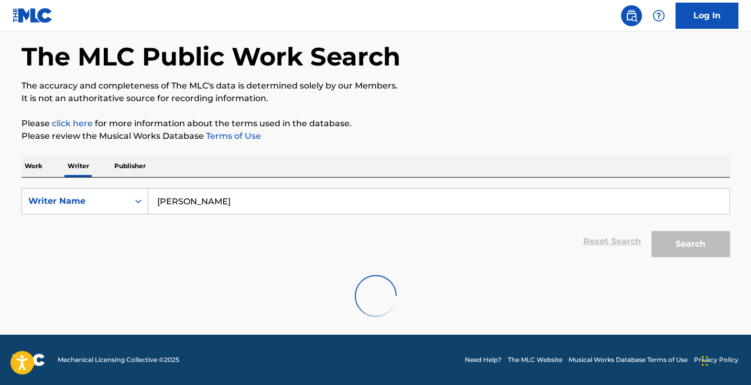
click at [208, 202] on input "[PERSON_NAME]" at bounding box center [438, 201] width 581 height 25
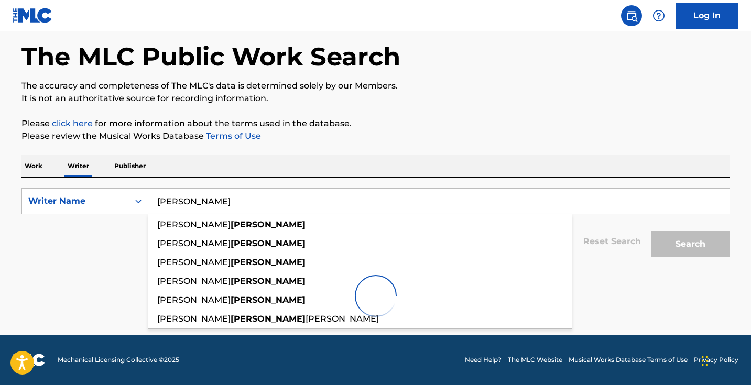
click at [208, 202] on input "[PERSON_NAME]" at bounding box center [438, 201] width 581 height 25
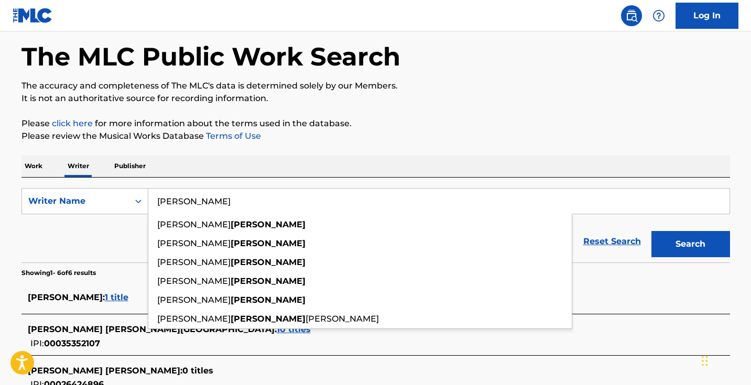
paste input "[PERSON_NAME]"
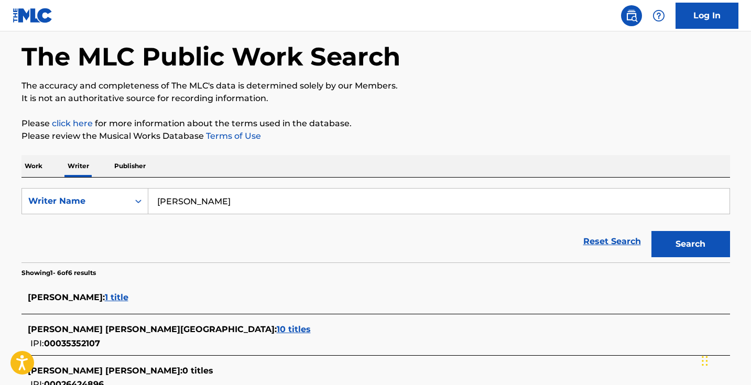
click at [172, 201] on input "[PERSON_NAME]" at bounding box center [438, 201] width 581 height 25
click at [197, 201] on input "[PERSON_NAME]" at bounding box center [438, 201] width 581 height 25
click at [690, 244] on button "Search" at bounding box center [690, 244] width 79 height 26
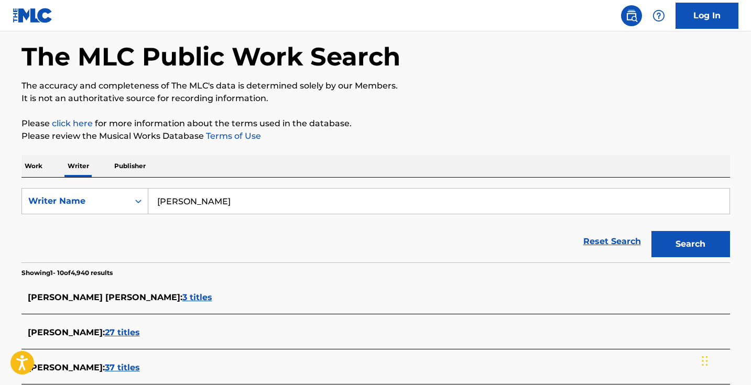
click at [194, 202] on input "[PERSON_NAME]" at bounding box center [438, 201] width 581 height 25
paste input "Deivy [PERSON_NAME]"
click at [280, 196] on input "[PERSON_NAME] [PERSON_NAME] Costa" at bounding box center [438, 201] width 581 height 25
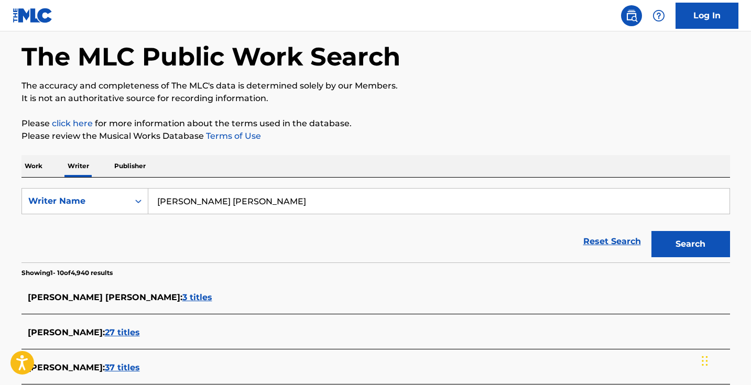
drag, startPoint x: 226, startPoint y: 199, endPoint x: 193, endPoint y: 204, distance: 33.4
click at [193, 204] on input "[PERSON_NAME] [PERSON_NAME]" at bounding box center [438, 201] width 581 height 25
click at [690, 244] on button "Search" at bounding box center [690, 244] width 79 height 26
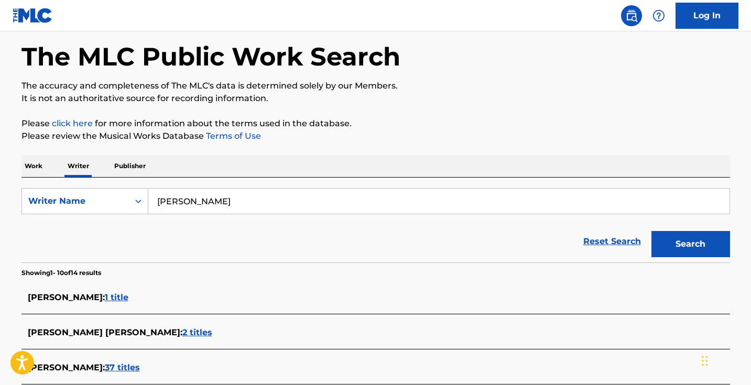
click at [226, 205] on input "[PERSON_NAME]" at bounding box center [438, 201] width 581 height 25
type input "[PERSON_NAME]"
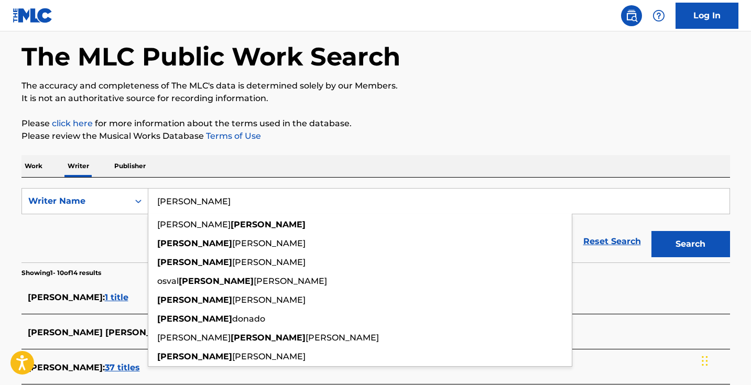
click at [229, 203] on input "[PERSON_NAME]" at bounding box center [438, 201] width 581 height 25
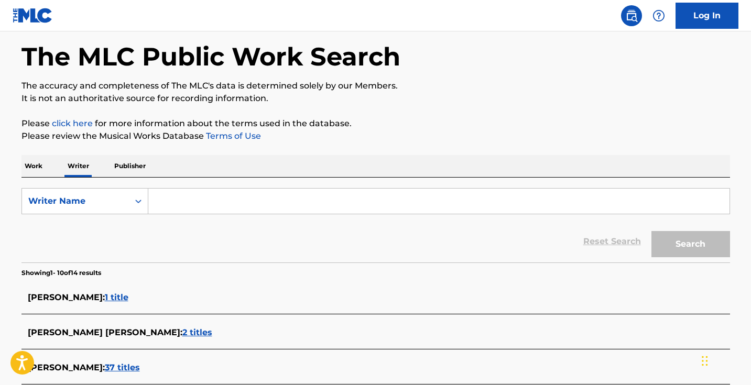
paste input "[PERSON_NAME]"
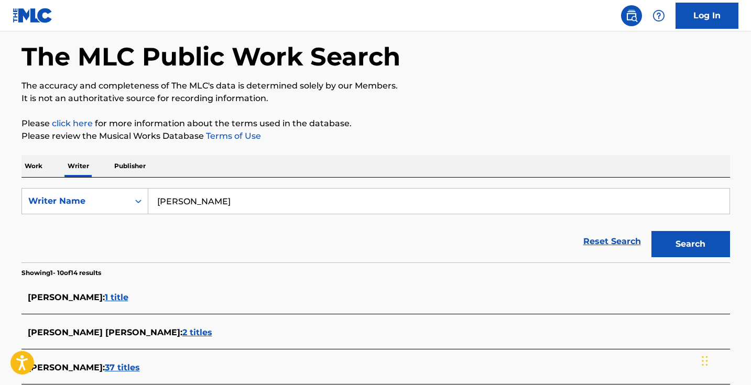
type input "[PERSON_NAME]"
click at [138, 238] on div "Reset Search Search" at bounding box center [375, 242] width 708 height 42
click at [44, 161] on p "Work" at bounding box center [33, 166] width 24 height 22
